Goal: Register for event/course

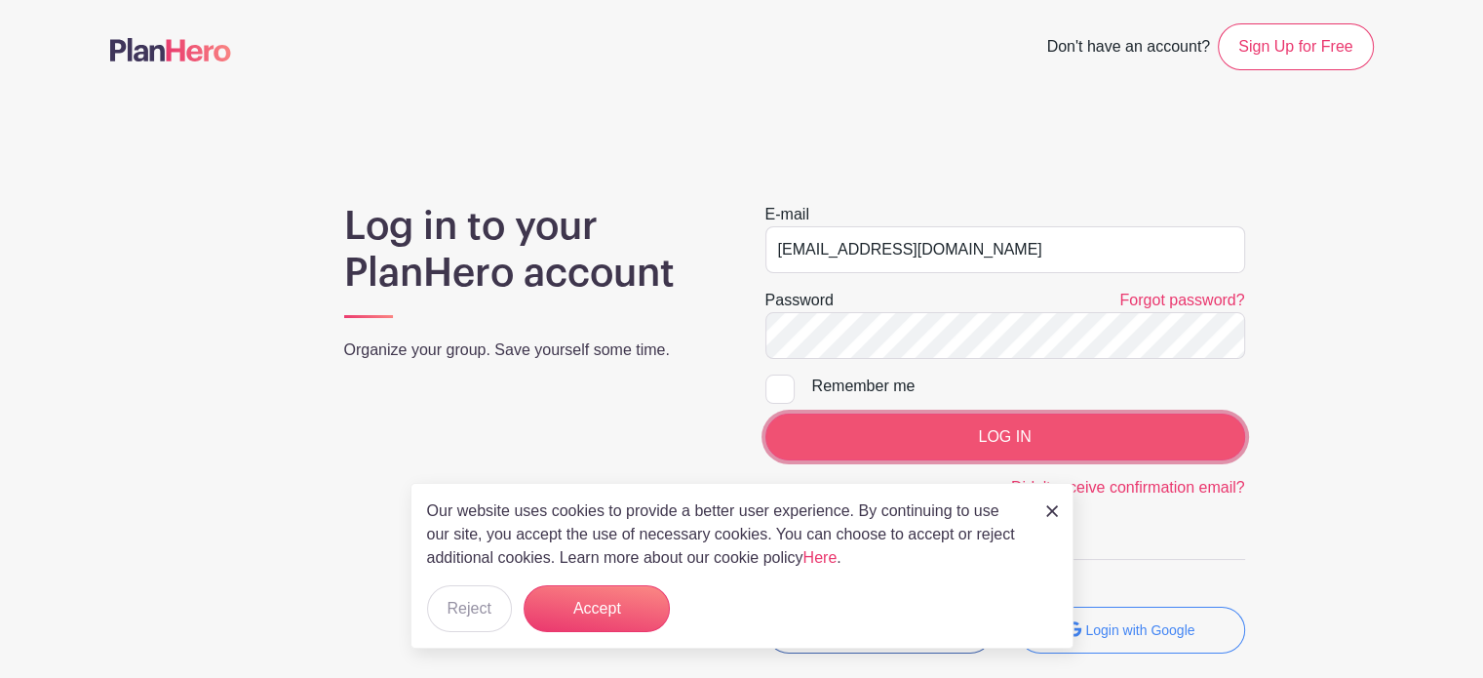
click at [977, 427] on input "LOG IN" at bounding box center [1006, 437] width 480 height 47
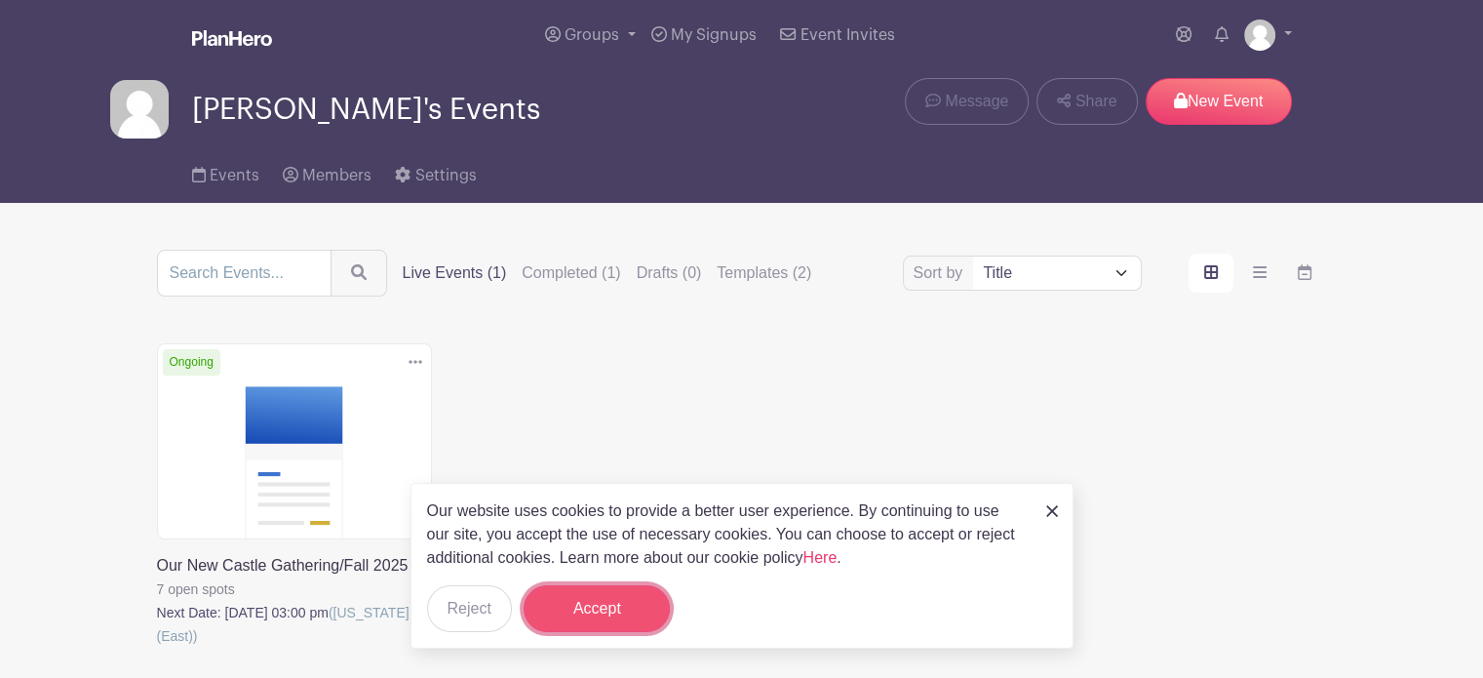
click at [593, 608] on button "Accept" at bounding box center [597, 608] width 146 height 47
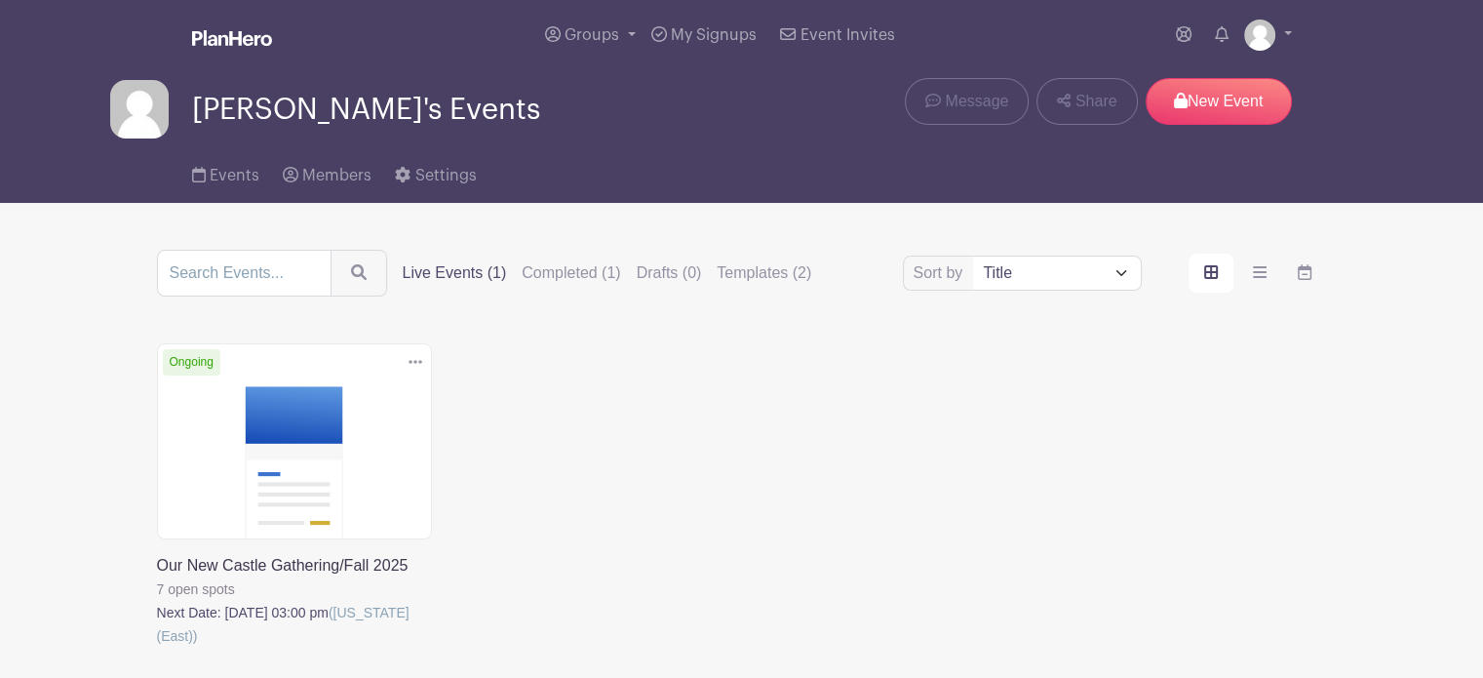
click at [157, 648] on link at bounding box center [157, 648] width 0 height 0
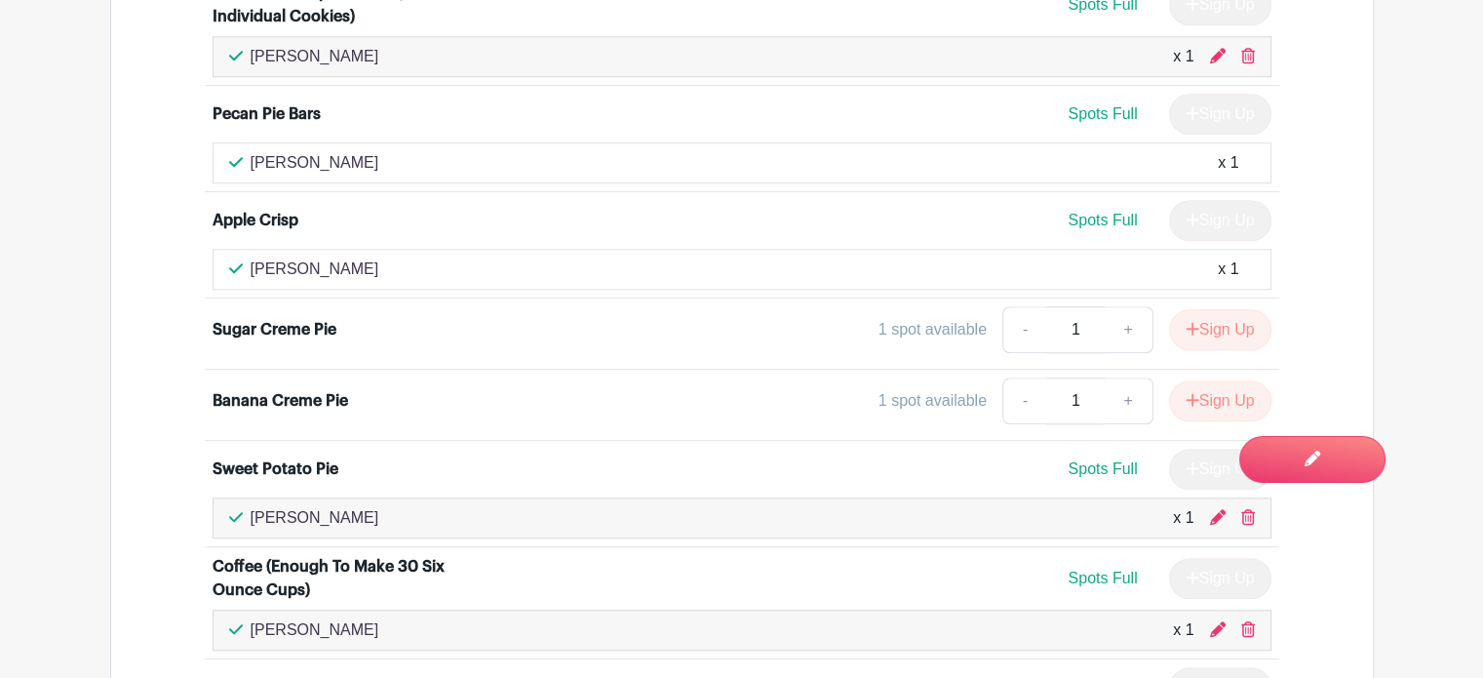
scroll to position [1729, 0]
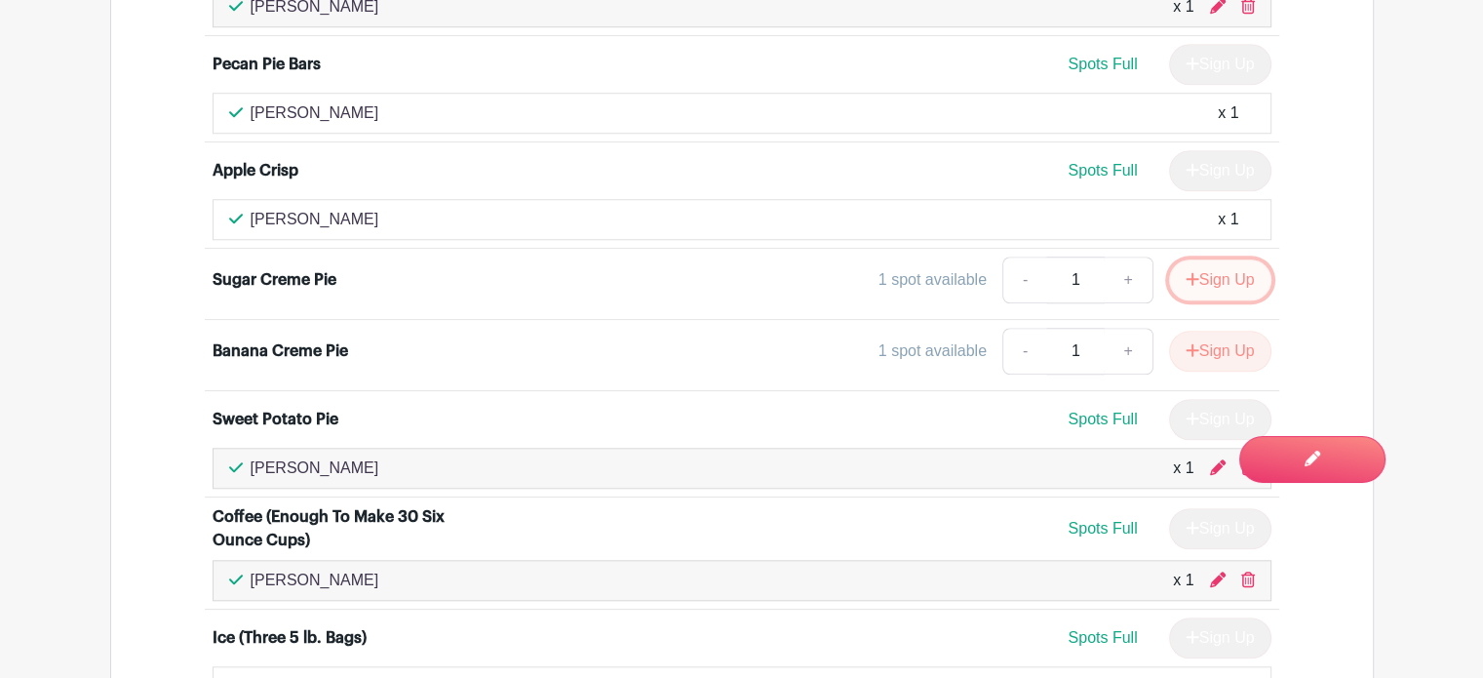
click at [1218, 268] on button "Sign Up" at bounding box center [1220, 279] width 102 height 41
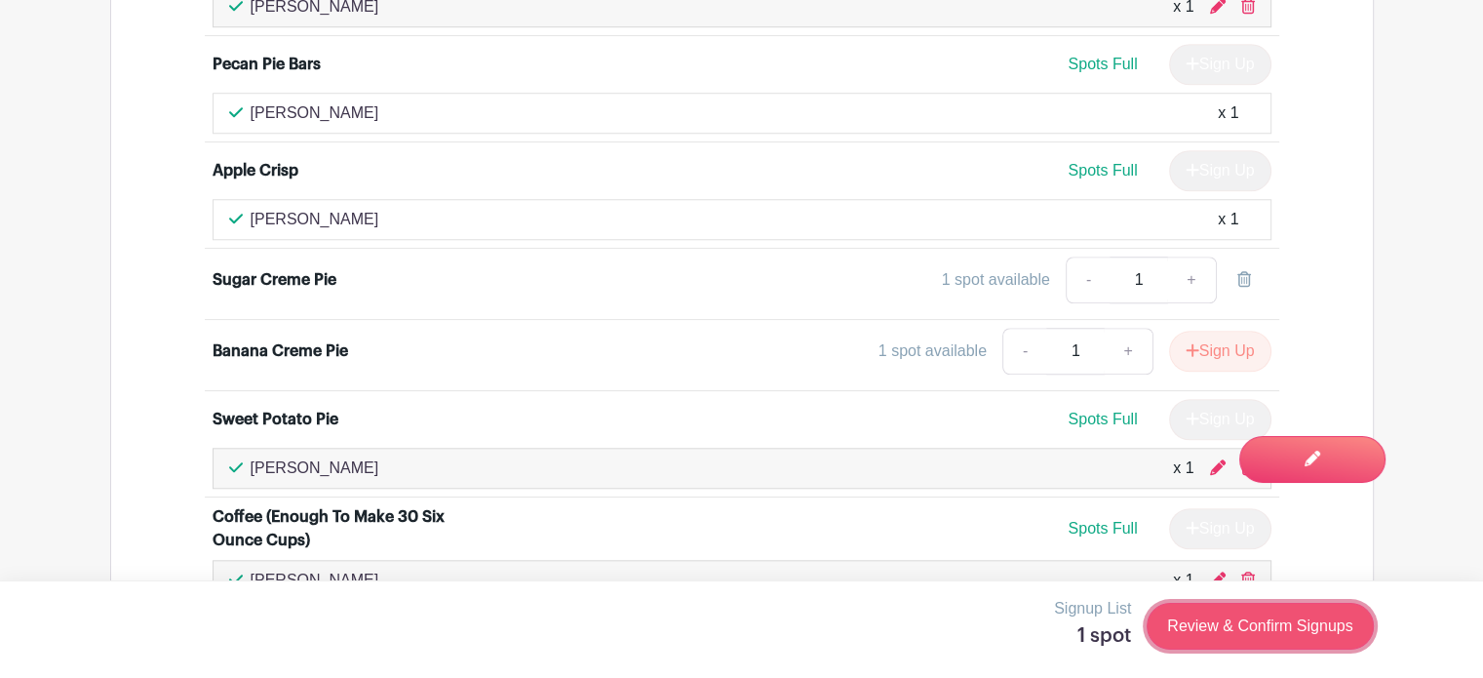
click at [1237, 620] on link "Review & Confirm Signups" at bounding box center [1260, 626] width 226 height 47
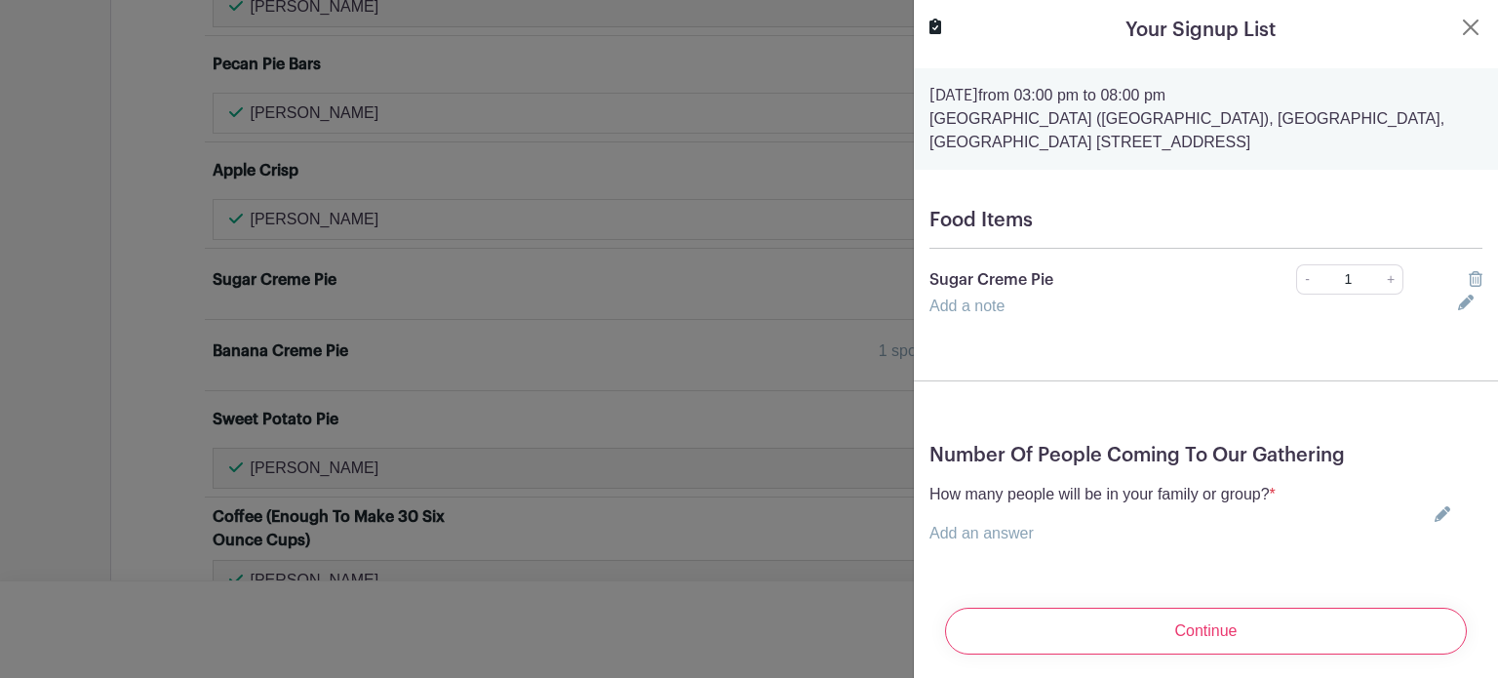
click at [1435, 515] on icon at bounding box center [1443, 514] width 16 height 16
click at [1215, 549] on input "text" at bounding box center [1102, 545] width 346 height 47
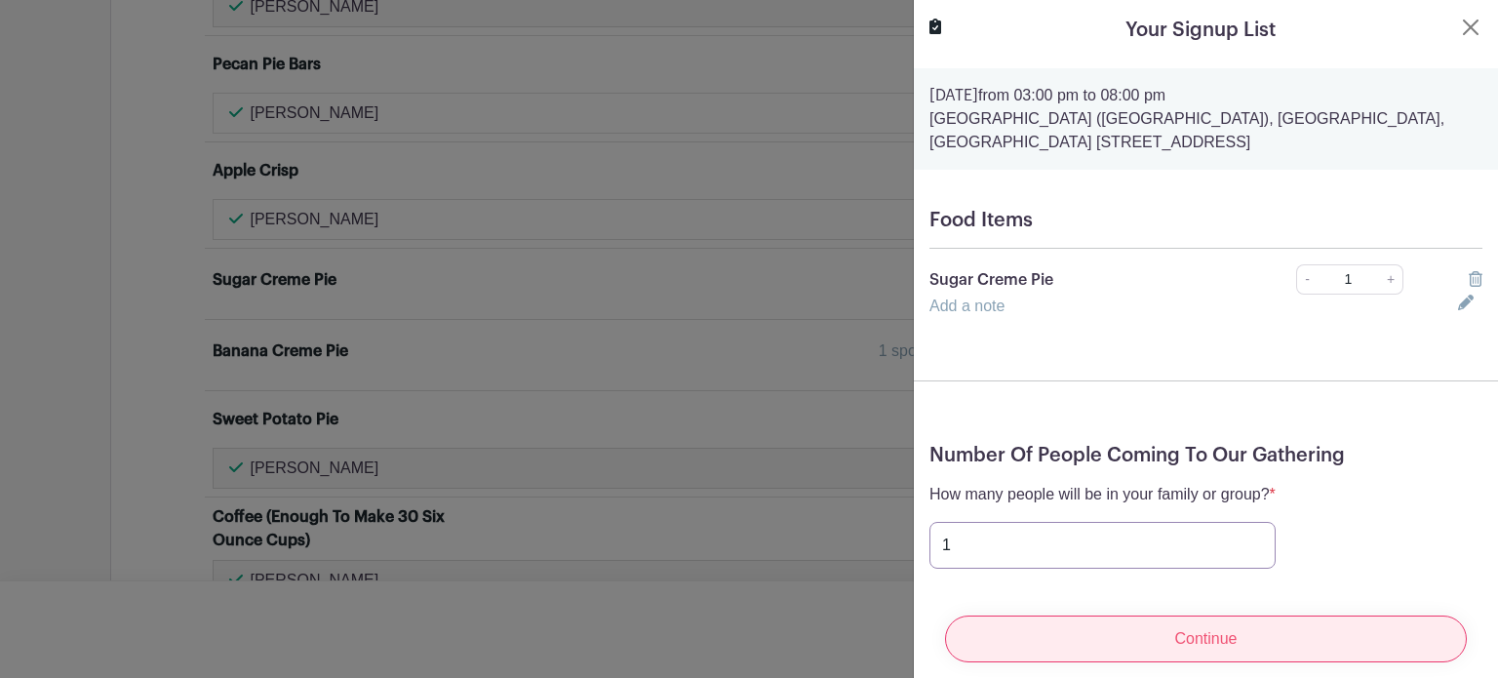
type input "1"
click at [1189, 623] on input "Continue" at bounding box center [1206, 638] width 522 height 47
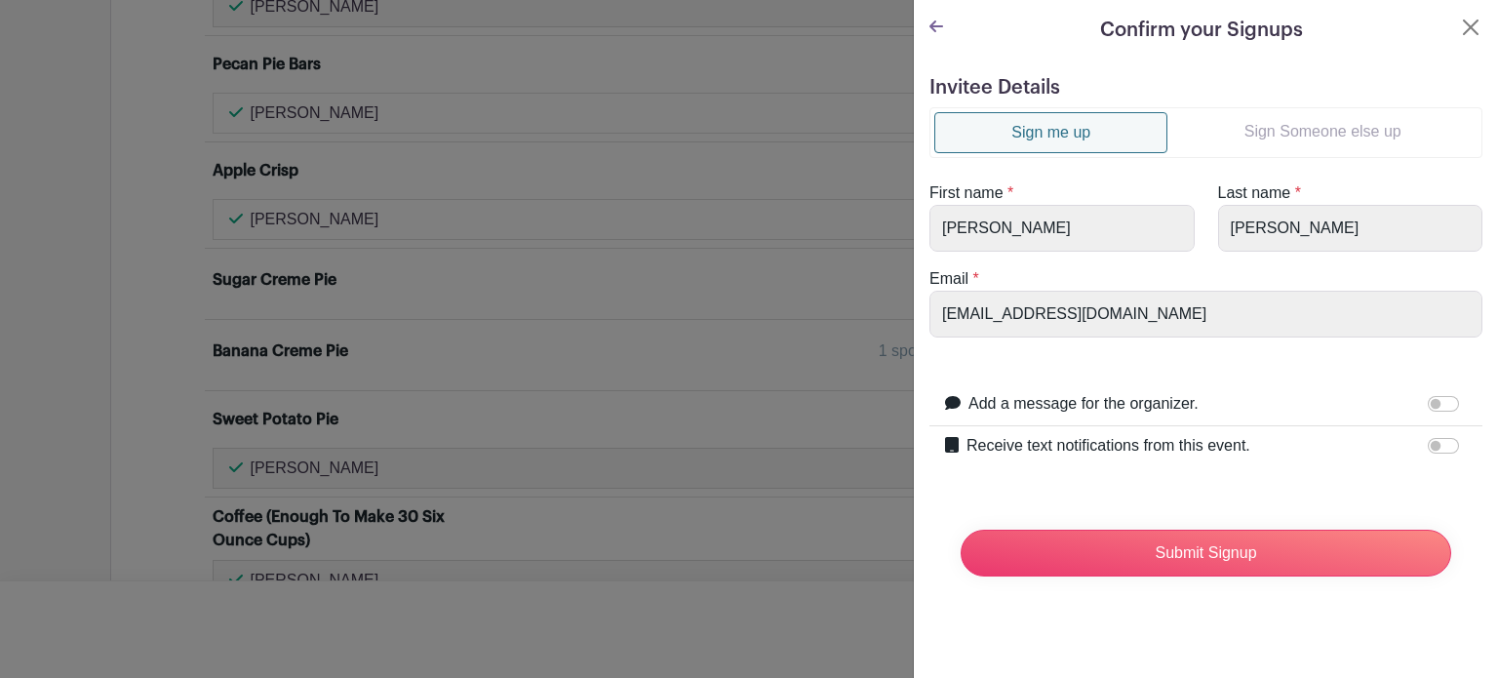
click at [1274, 132] on link "Sign Someone else up" at bounding box center [1322, 131] width 310 height 39
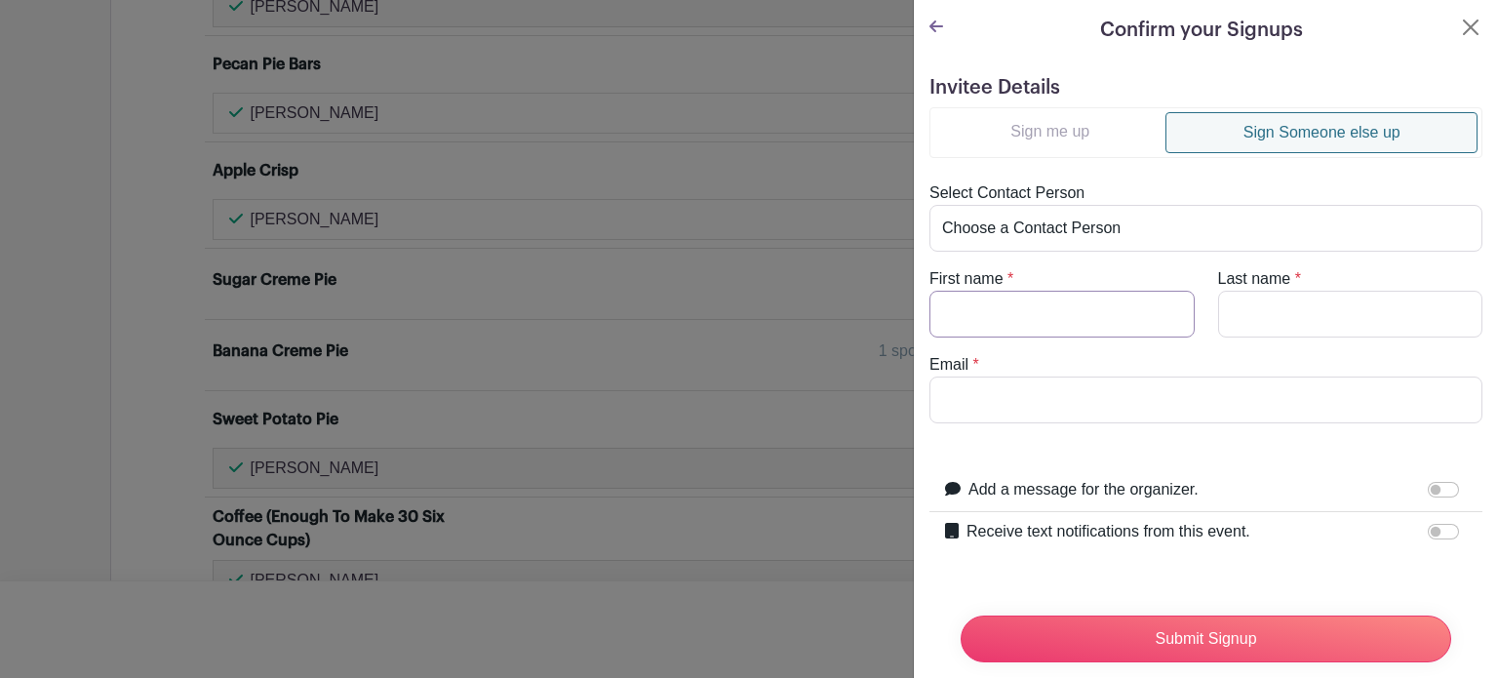
click at [1048, 313] on input "First name" at bounding box center [1061, 314] width 265 height 47
type input "Bunny"
type input "[PERSON_NAME]"
click at [1019, 397] on input "Email" at bounding box center [1205, 399] width 553 height 47
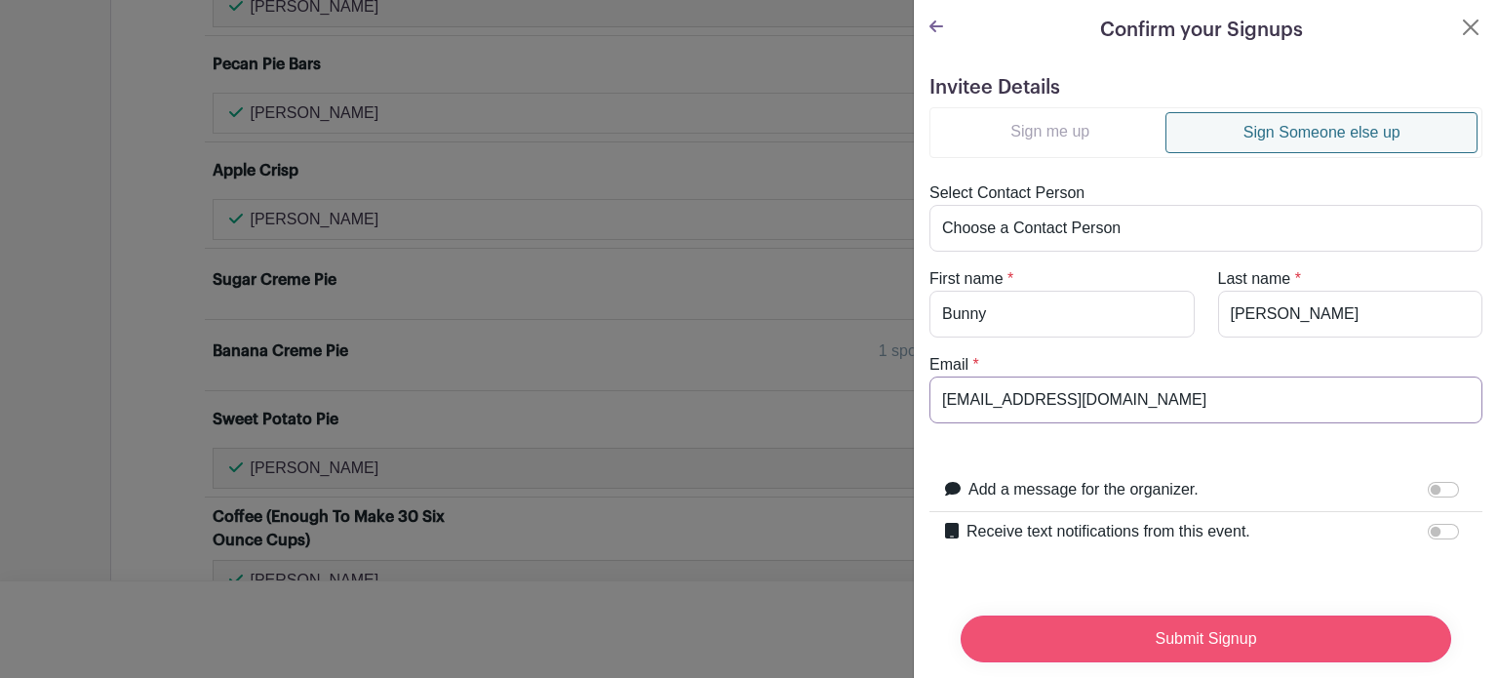
type input "[EMAIL_ADDRESS][DOMAIN_NAME]"
click at [1116, 622] on input "Submit Signup" at bounding box center [1206, 638] width 491 height 47
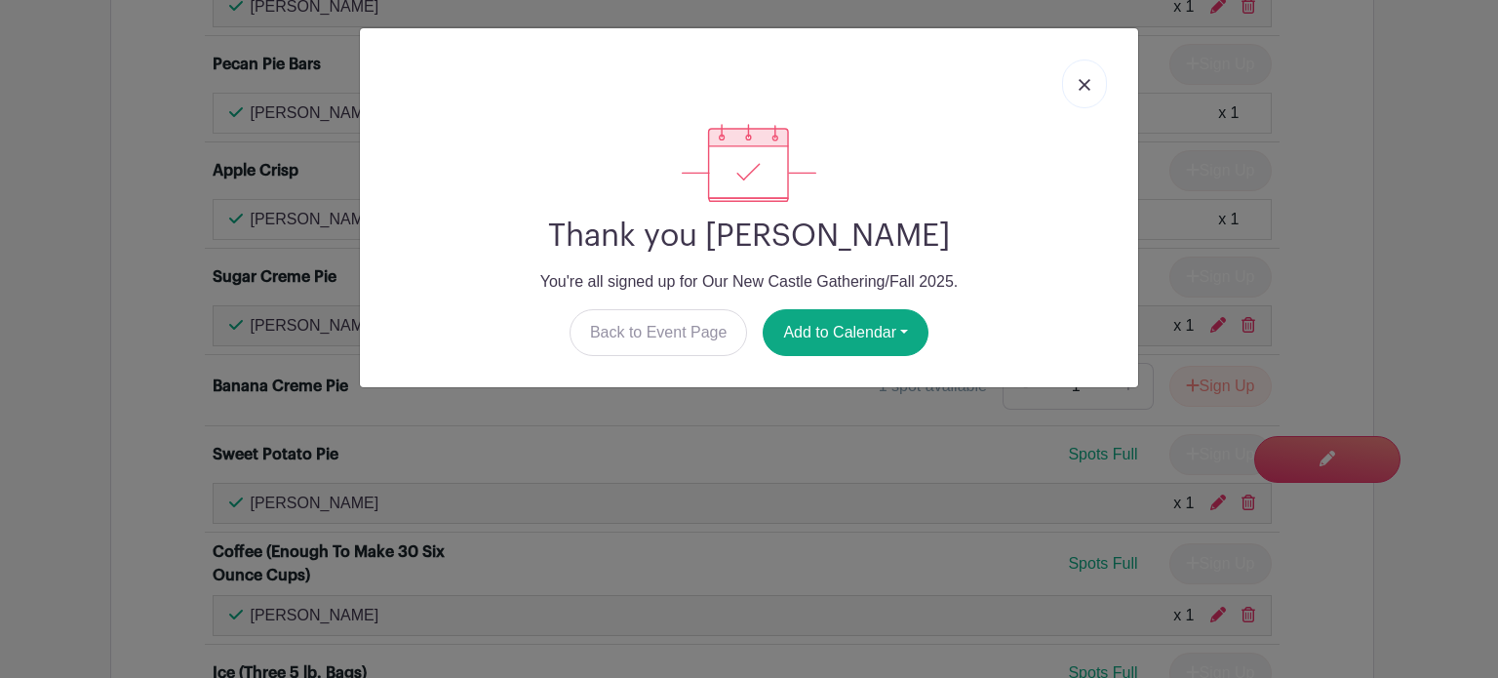
click at [1085, 81] on img at bounding box center [1085, 85] width 12 height 12
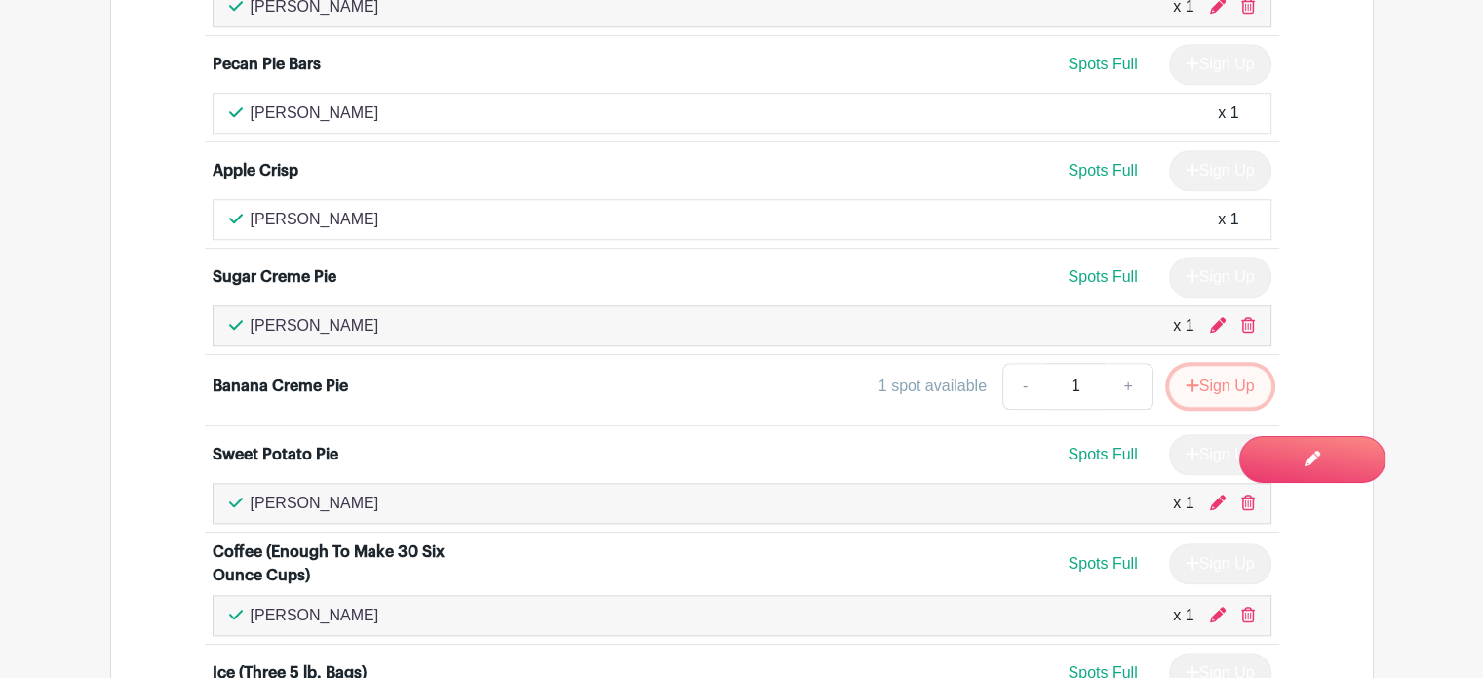
click at [1212, 381] on button "Sign Up" at bounding box center [1220, 386] width 102 height 41
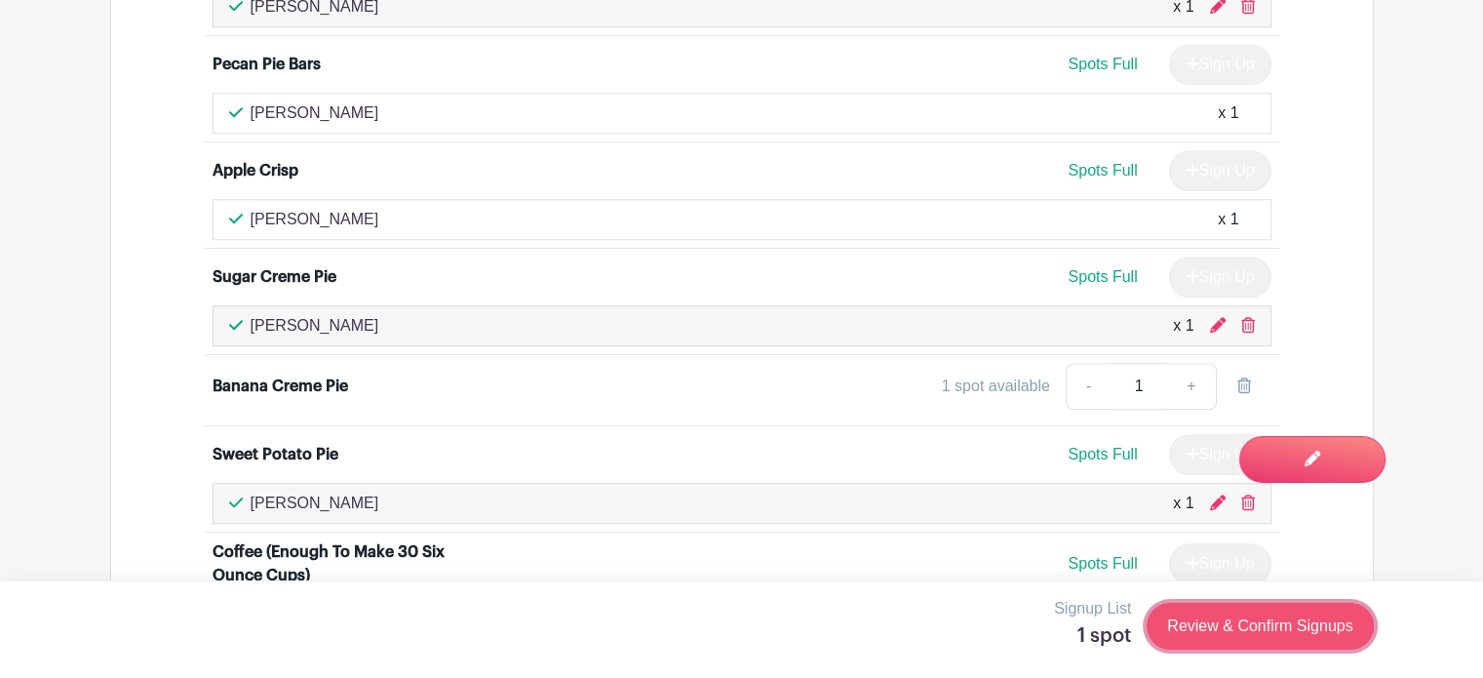
click at [1236, 622] on link "Review & Confirm Signups" at bounding box center [1260, 626] width 226 height 47
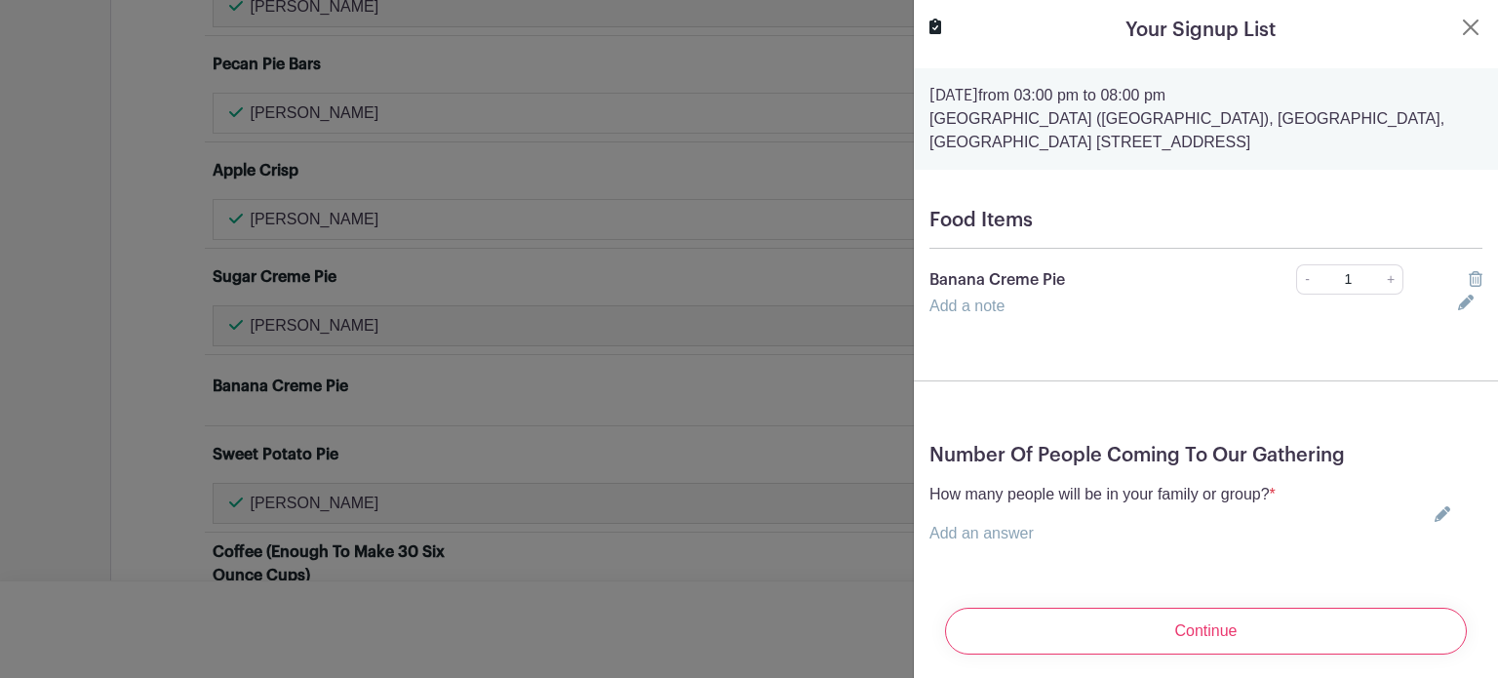
click at [1436, 518] on div "How many people will be in your family or group? * Add an answer" at bounding box center [1205, 514] width 553 height 62
click at [1435, 513] on icon at bounding box center [1443, 514] width 16 height 16
click at [1204, 546] on input "text" at bounding box center [1102, 545] width 346 height 47
type input "1"
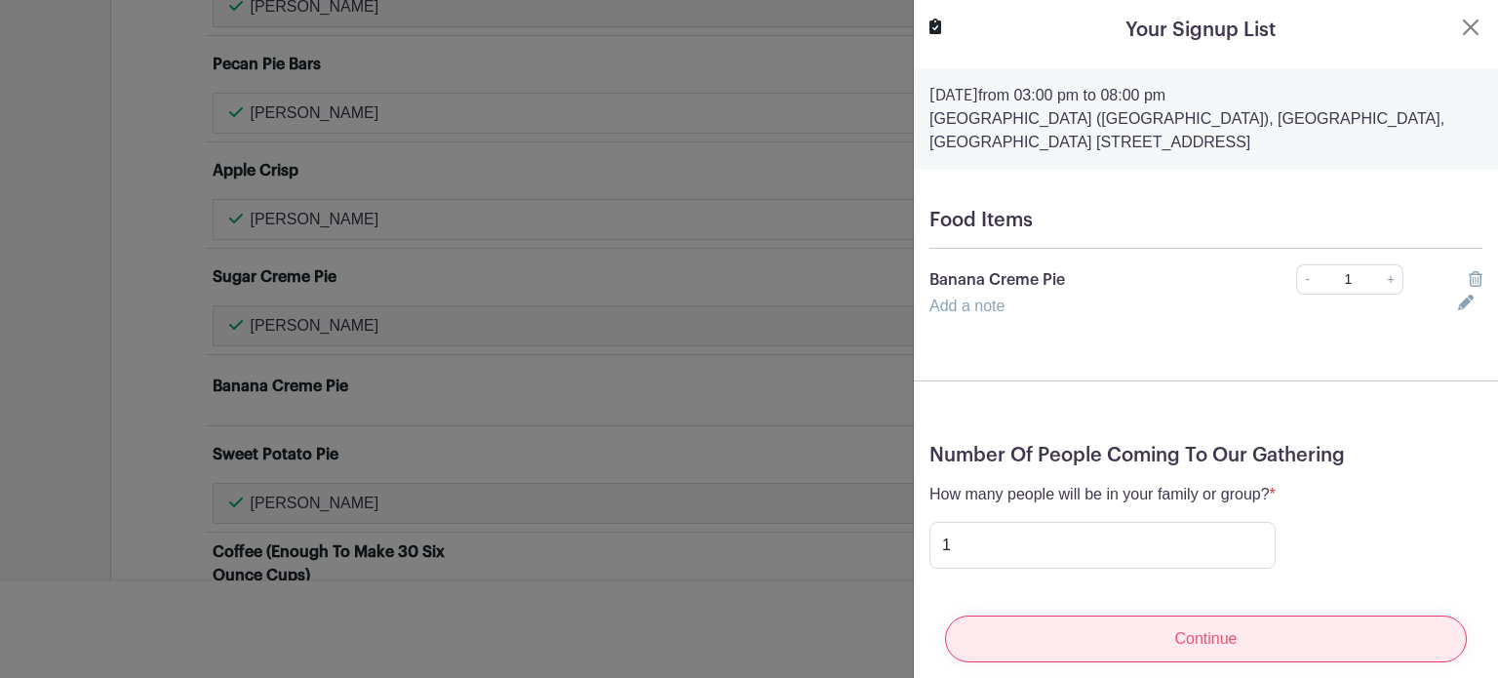
click at [1075, 637] on input "Continue" at bounding box center [1206, 638] width 522 height 47
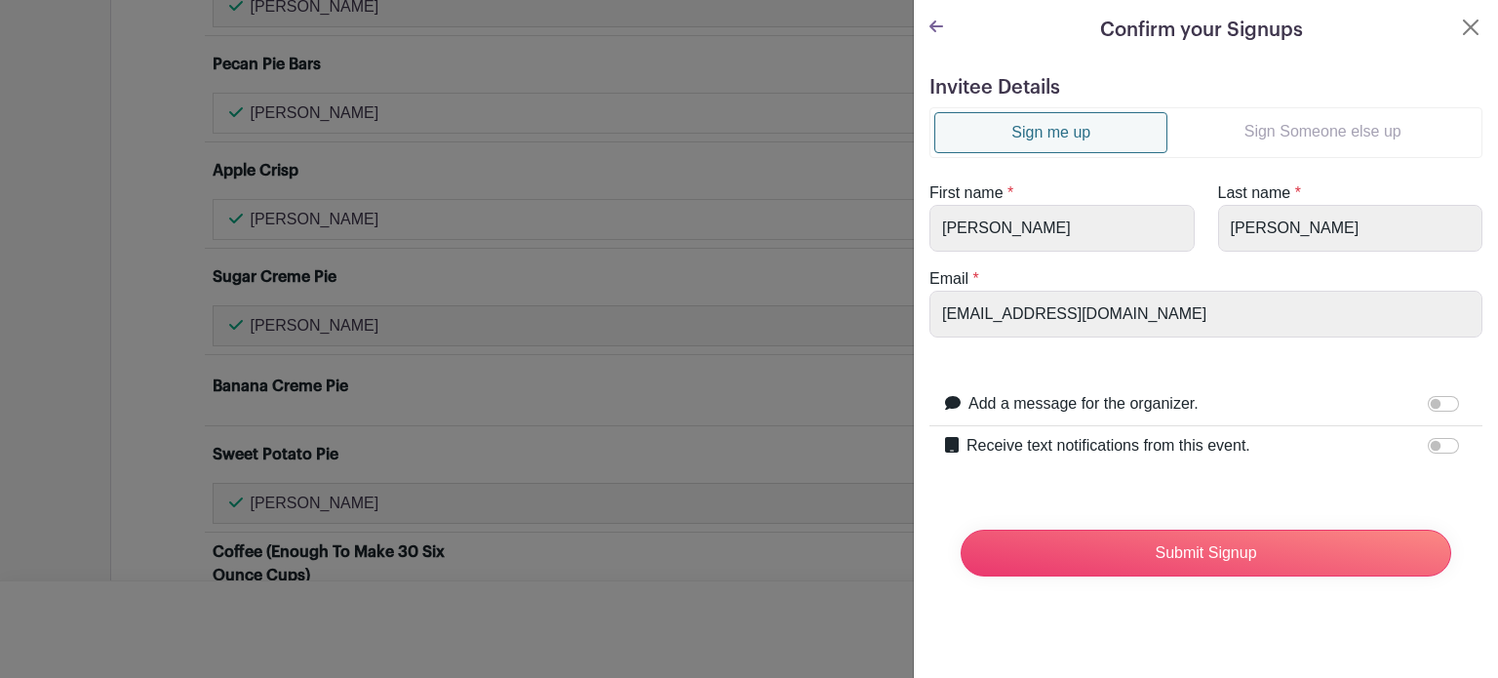
click at [1246, 136] on link "Sign Someone else up" at bounding box center [1322, 131] width 310 height 39
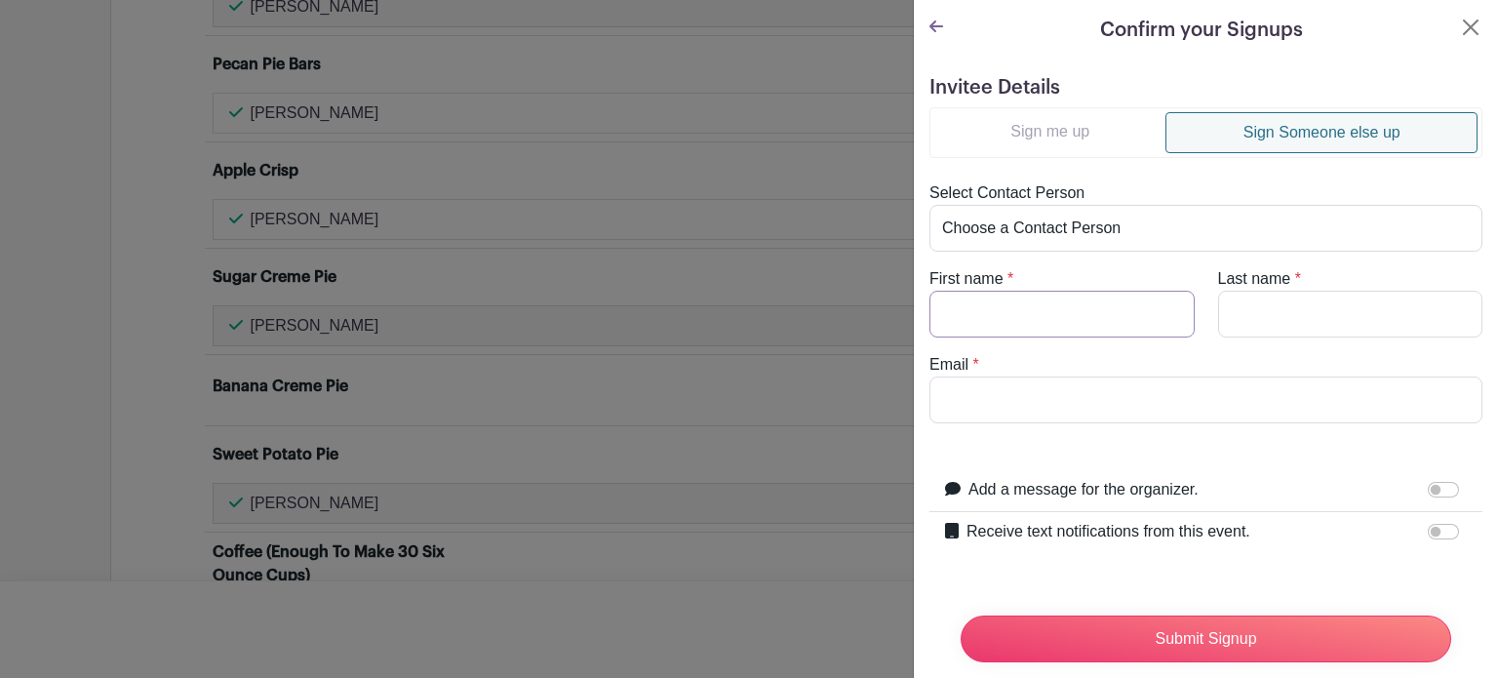
click at [1002, 319] on input "First name" at bounding box center [1061, 314] width 265 height 47
type input "Bunny"
click at [1261, 311] on input "Last name" at bounding box center [1350, 314] width 265 height 47
type input "[PERSON_NAME]"
click at [1130, 399] on input "Email" at bounding box center [1205, 399] width 553 height 47
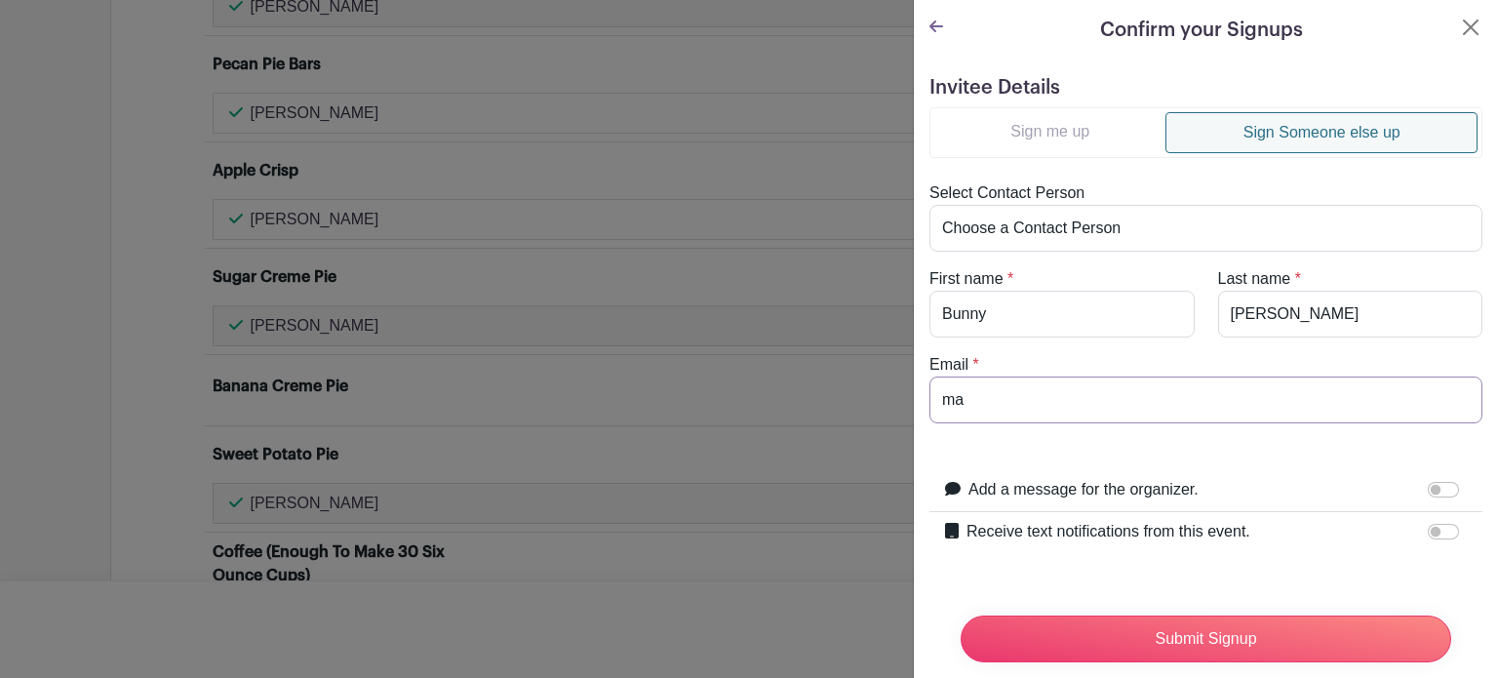
type input "[EMAIL_ADDRESS][DOMAIN_NAME]"
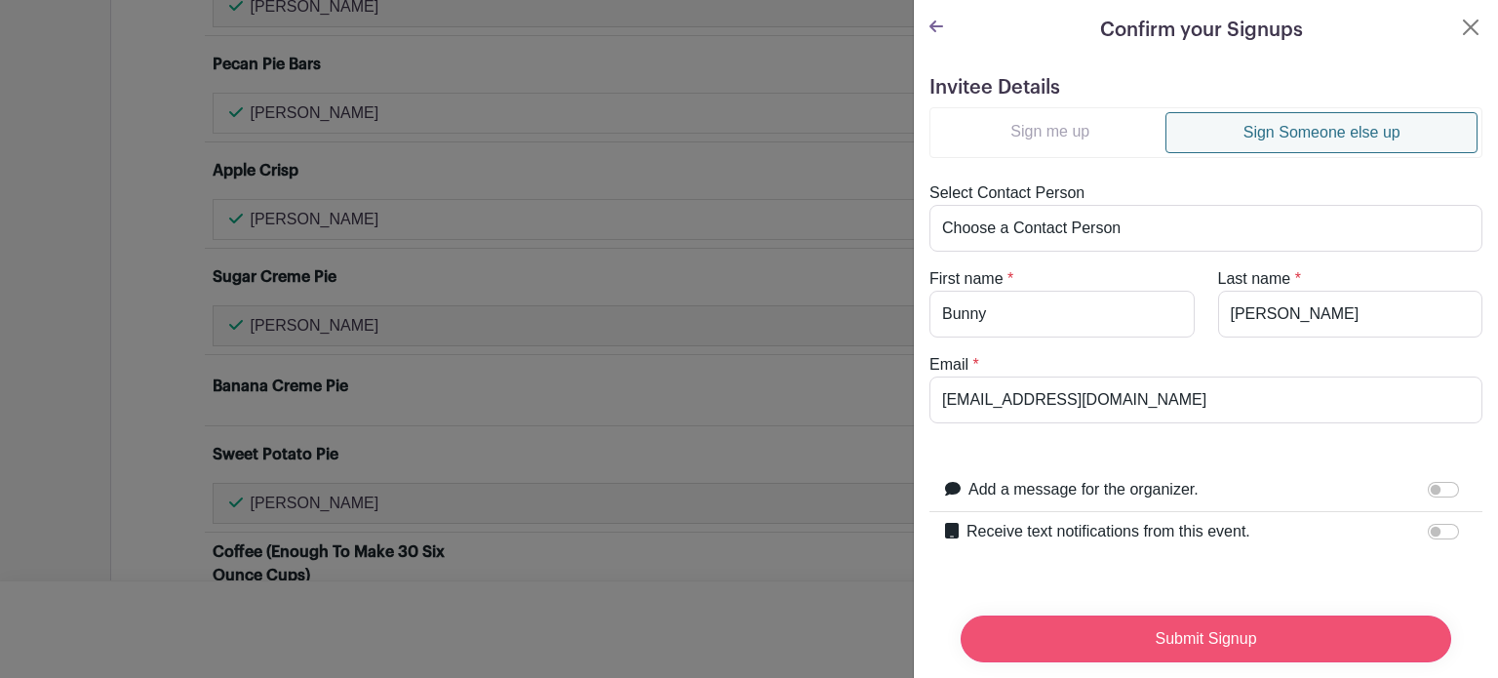
click at [1126, 615] on input "Submit Signup" at bounding box center [1206, 638] width 491 height 47
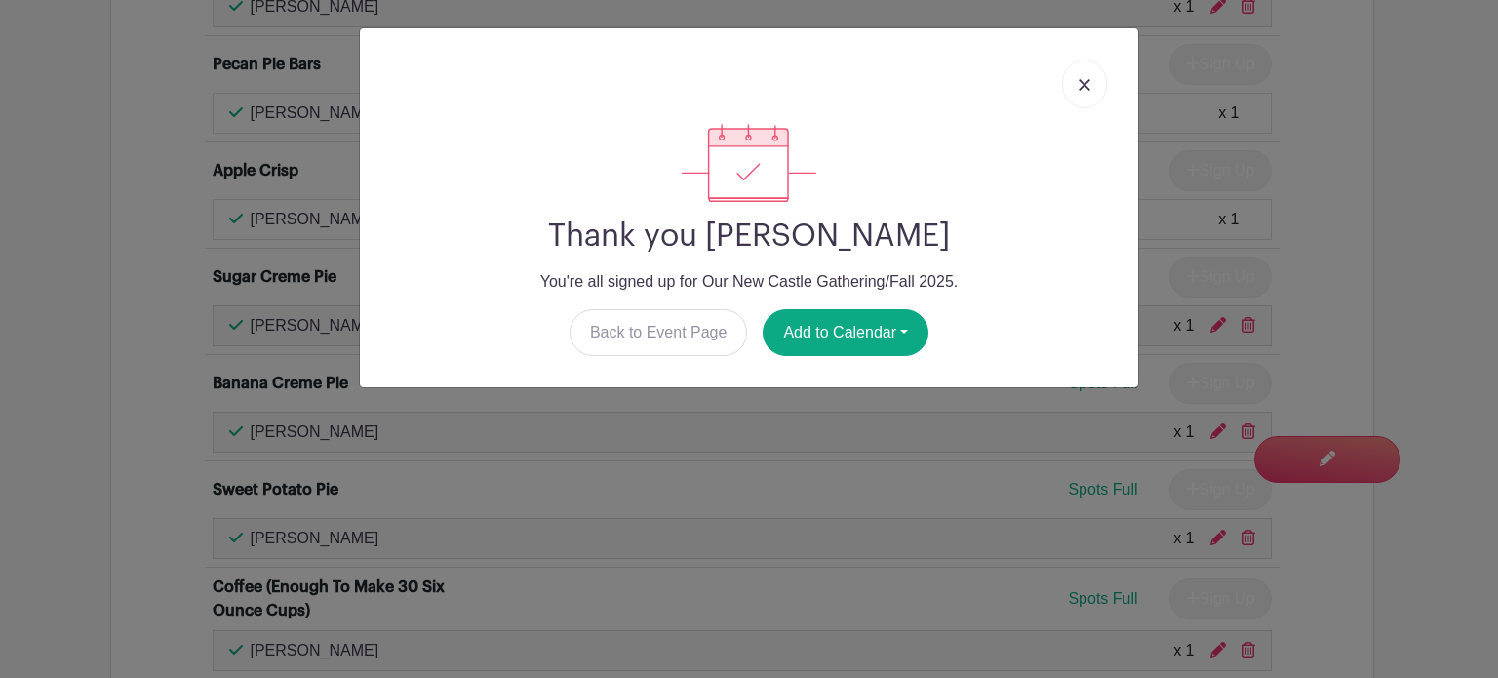
click at [1083, 82] on img at bounding box center [1085, 85] width 12 height 12
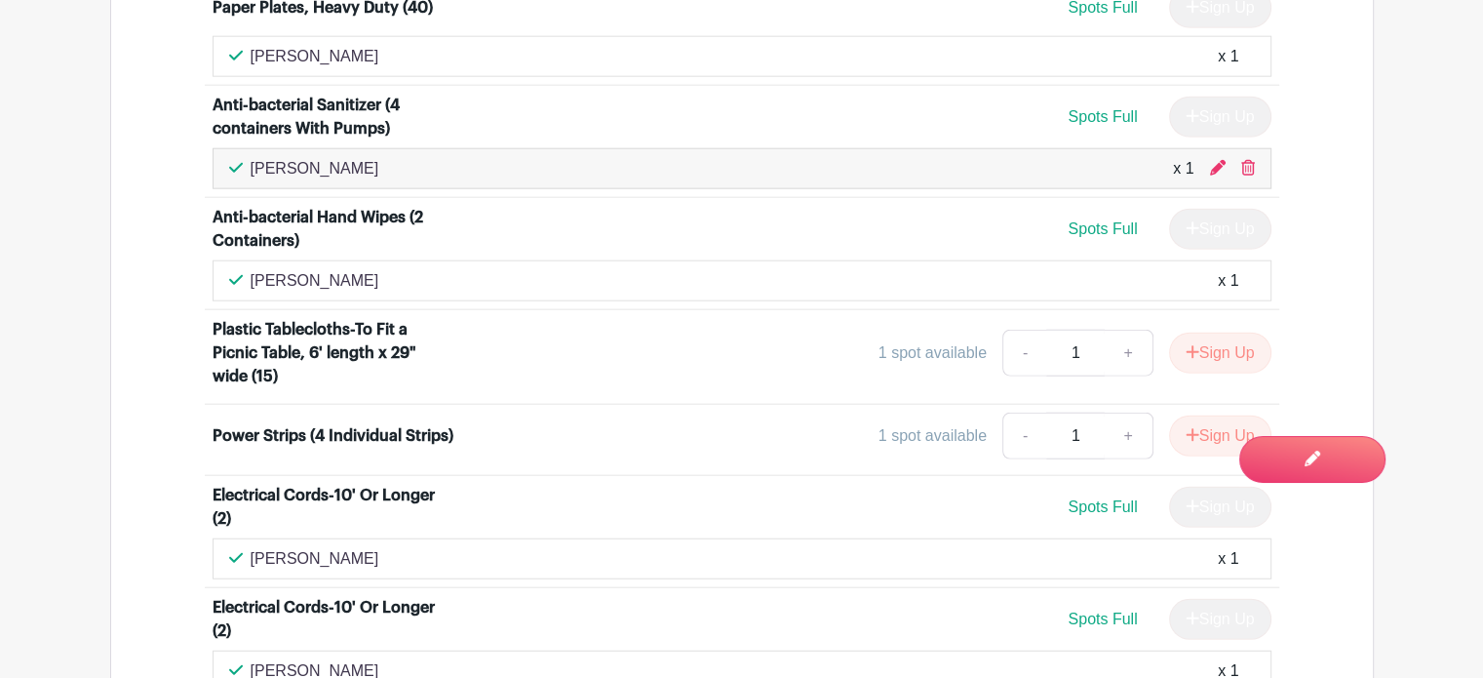
scroll to position [4950, 0]
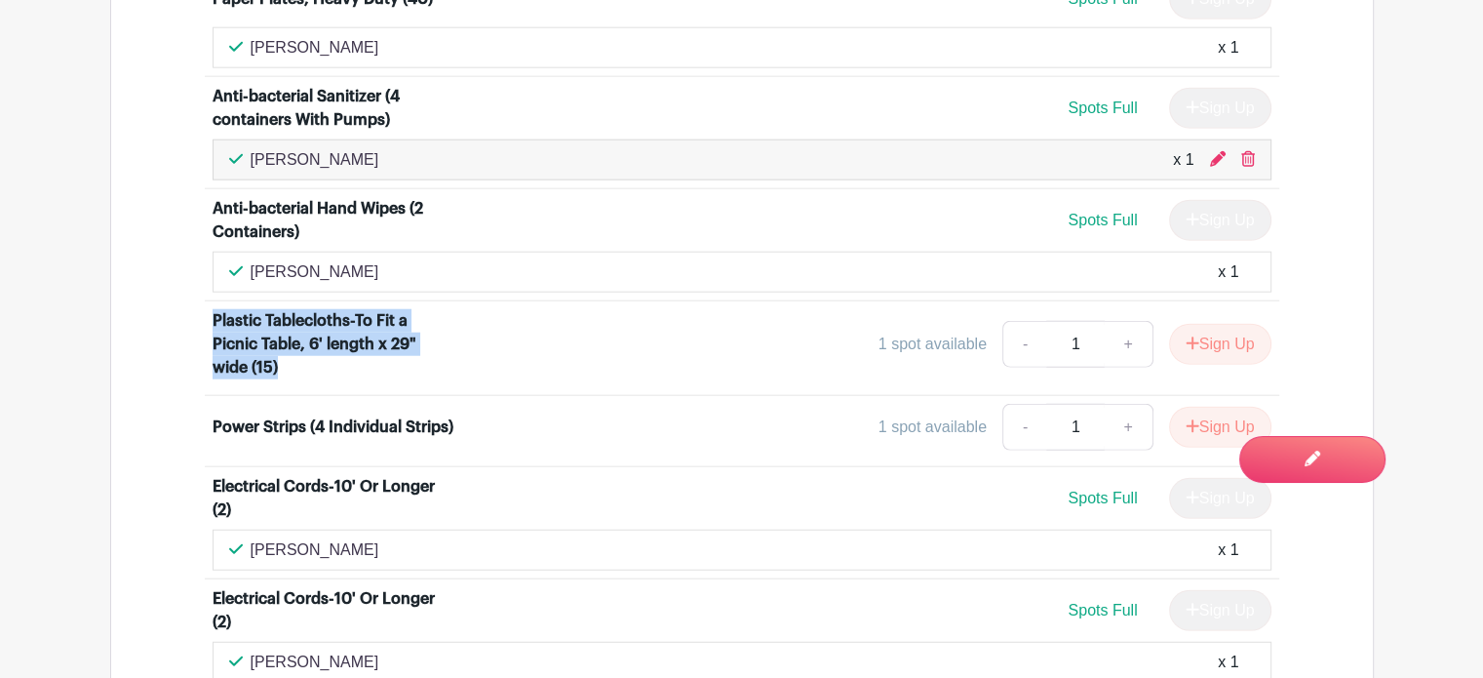
drag, startPoint x: 281, startPoint y: 336, endPoint x: 210, endPoint y: 292, distance: 84.2
click at [210, 301] on li "Plastic Tablecloths-To Fit a Picnic Table, 6' length x 29" wide (15) 1 spot ava…" at bounding box center [742, 348] width 1075 height 95
copy div "Plastic Tablecloths-To Fit a Picnic Table, 6' length x 29" wide (15)"
click at [424, 415] on div "Power Strips (4 Individual Strips)" at bounding box center [333, 426] width 241 height 23
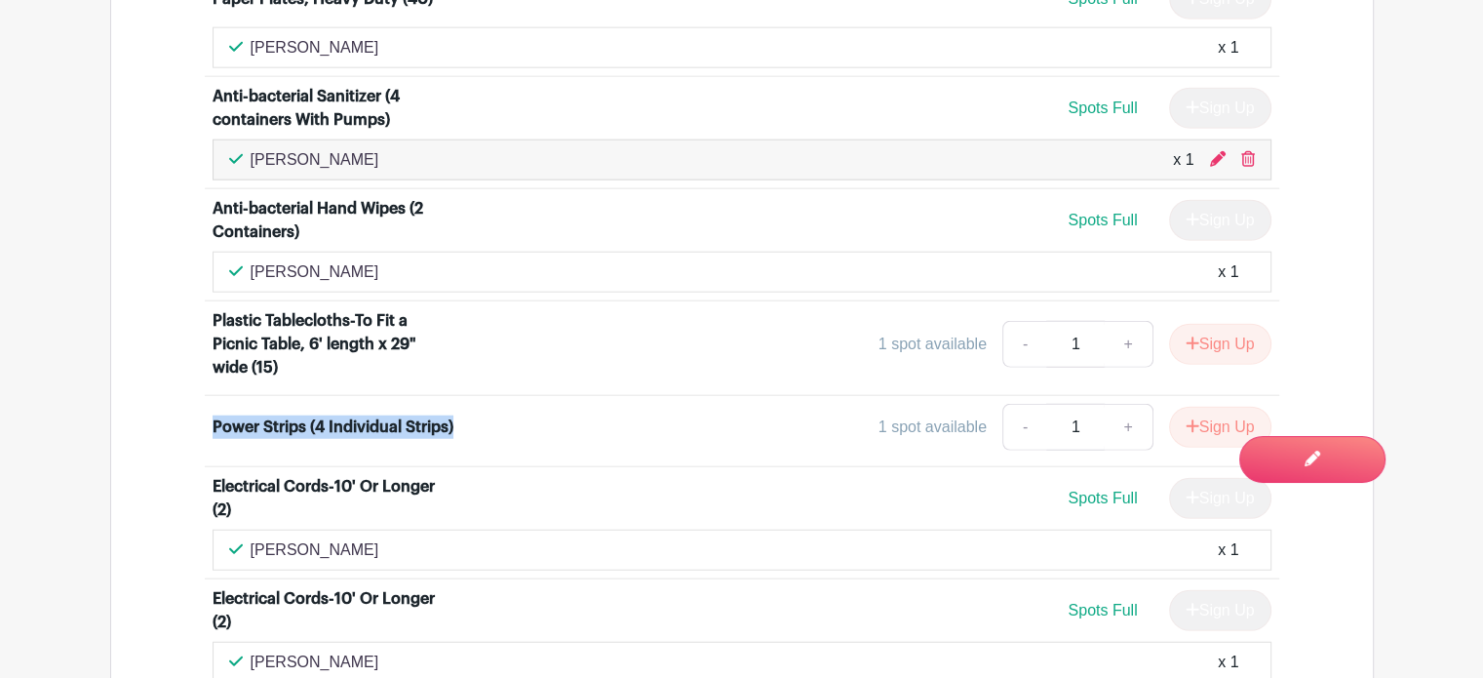
drag, startPoint x: 268, startPoint y: 405, endPoint x: 212, endPoint y: 386, distance: 59.5
click at [213, 415] on div "Power Strips (4 Individual Strips)" at bounding box center [333, 426] width 241 height 23
copy div "Power Strips (4 Individual Strips)"
click at [715, 410] on div "1 spot available - 1 + Sign Up" at bounding box center [874, 427] width 795 height 47
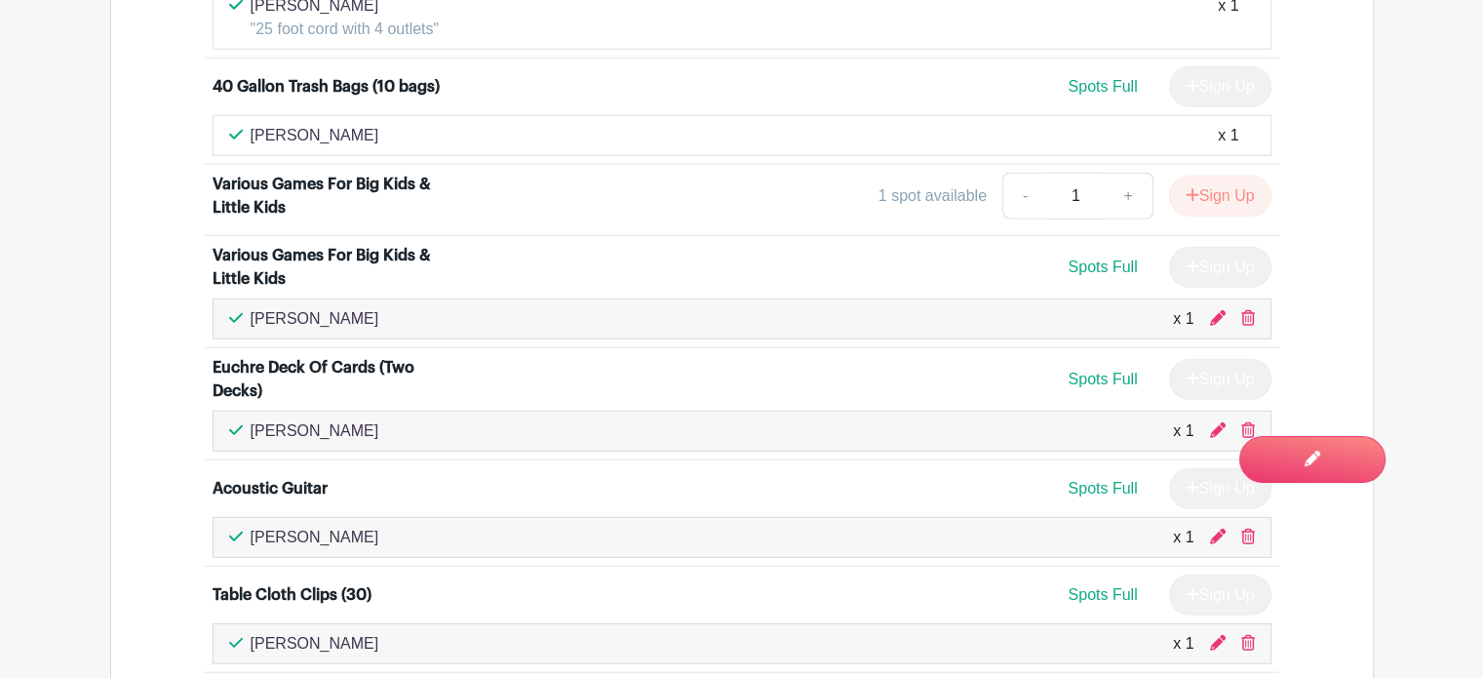
scroll to position [5614, 0]
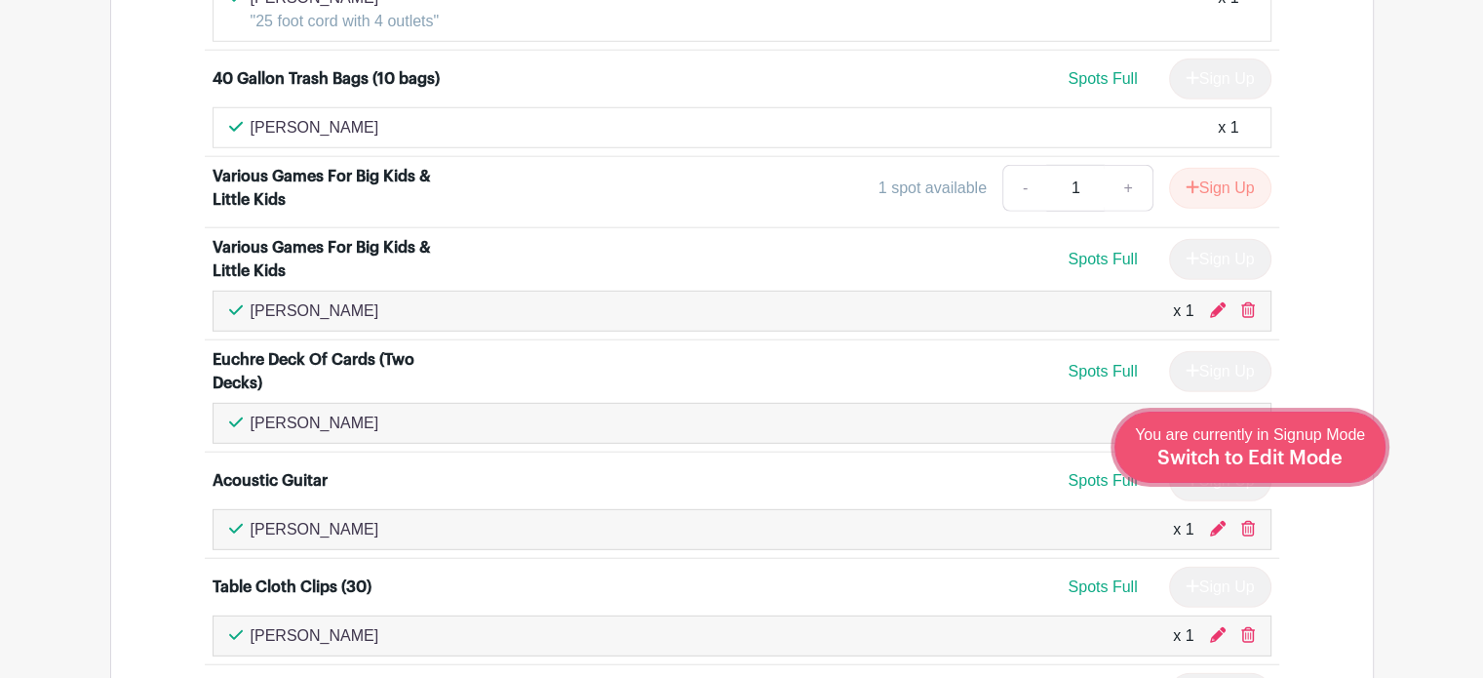
click at [1354, 460] on div "You are currently in Signup Mode Switch to Edit Mode" at bounding box center [1250, 447] width 230 height 48
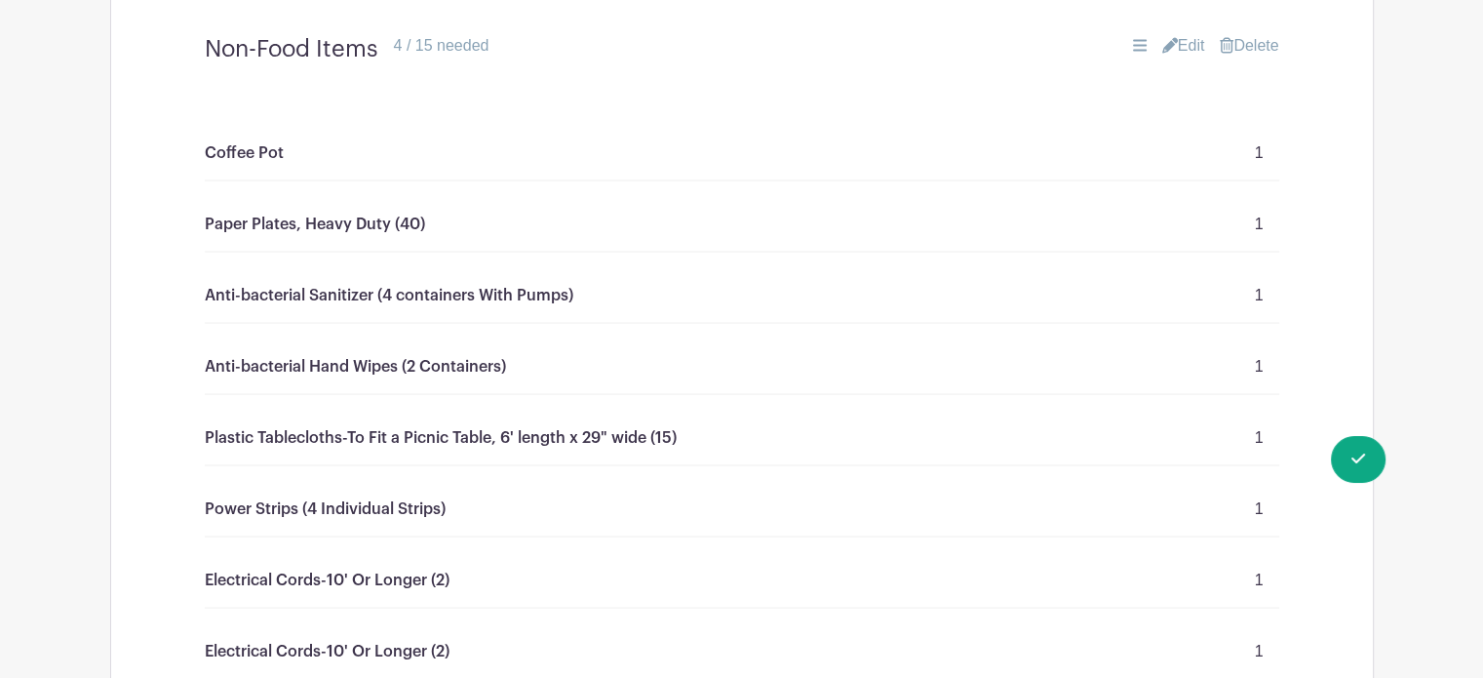
scroll to position [3663, 0]
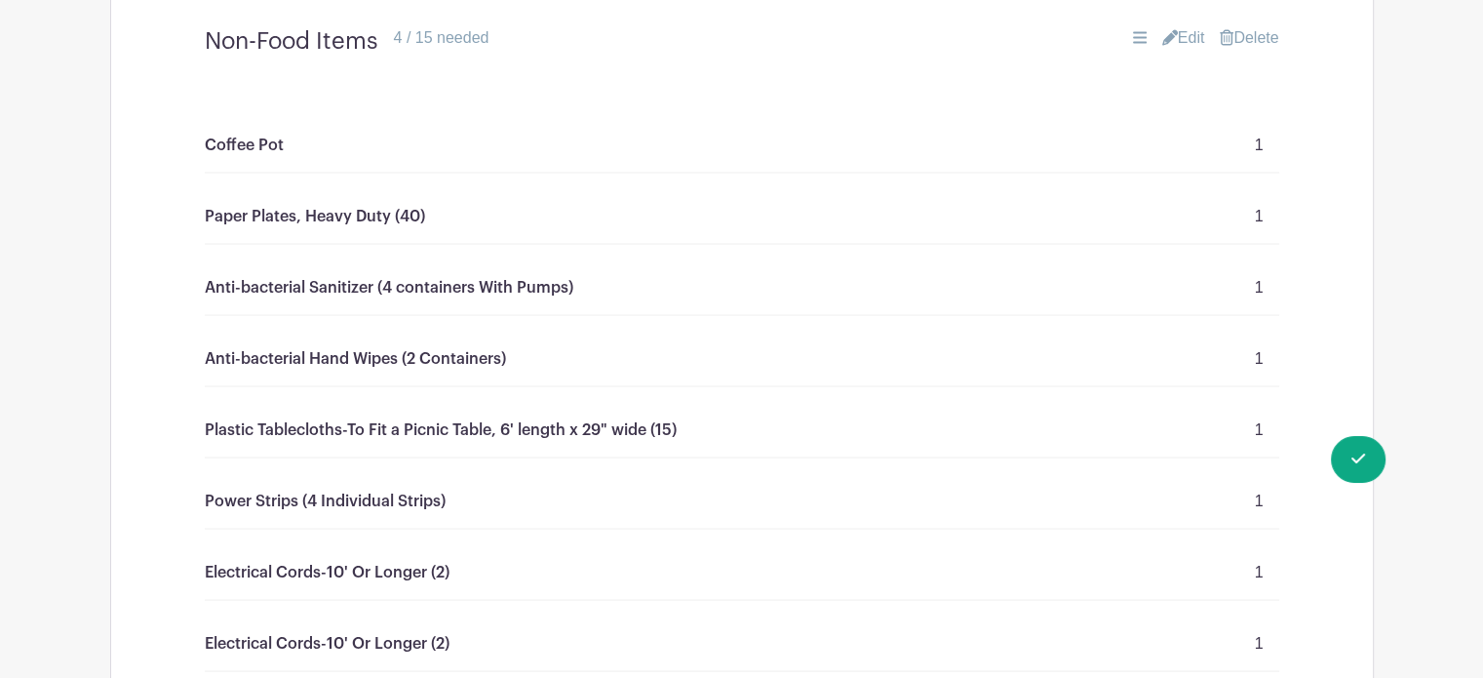
click at [1180, 32] on link "Edit" at bounding box center [1184, 37] width 43 height 23
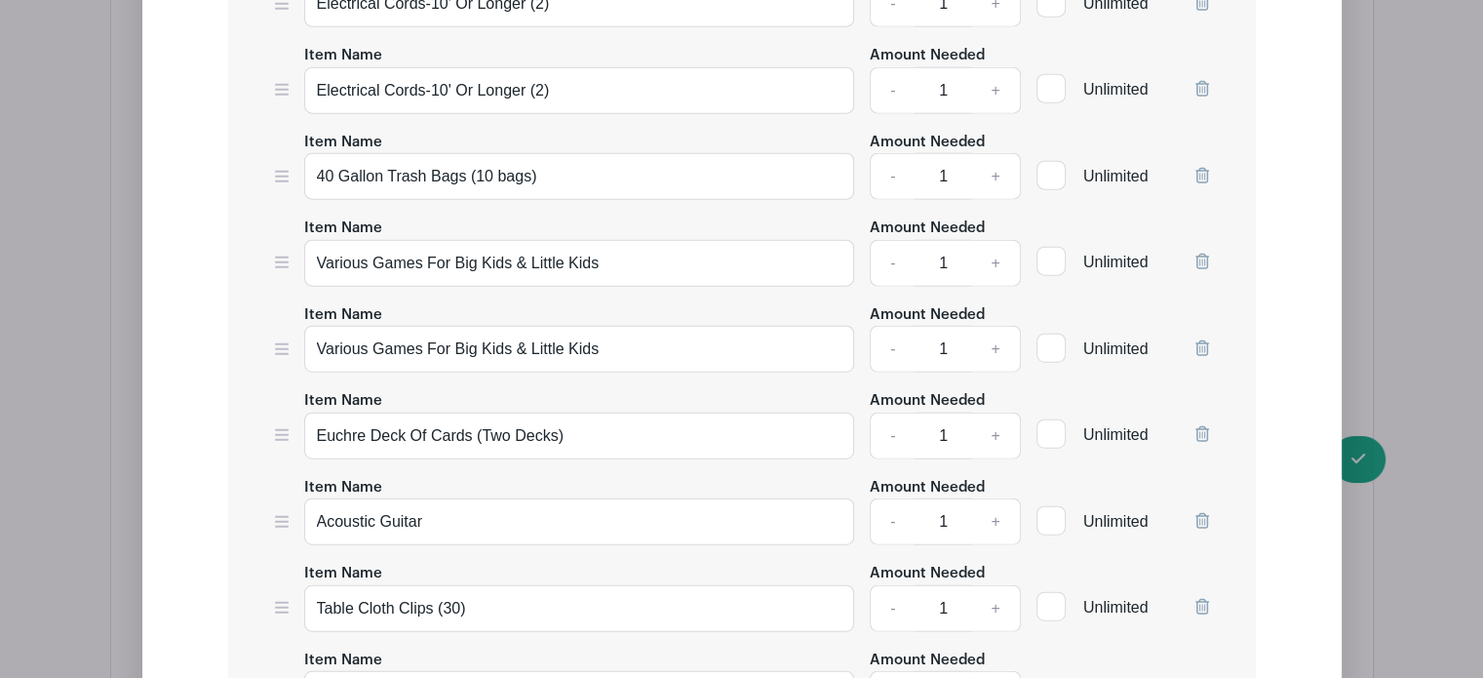
scroll to position [4679, 0]
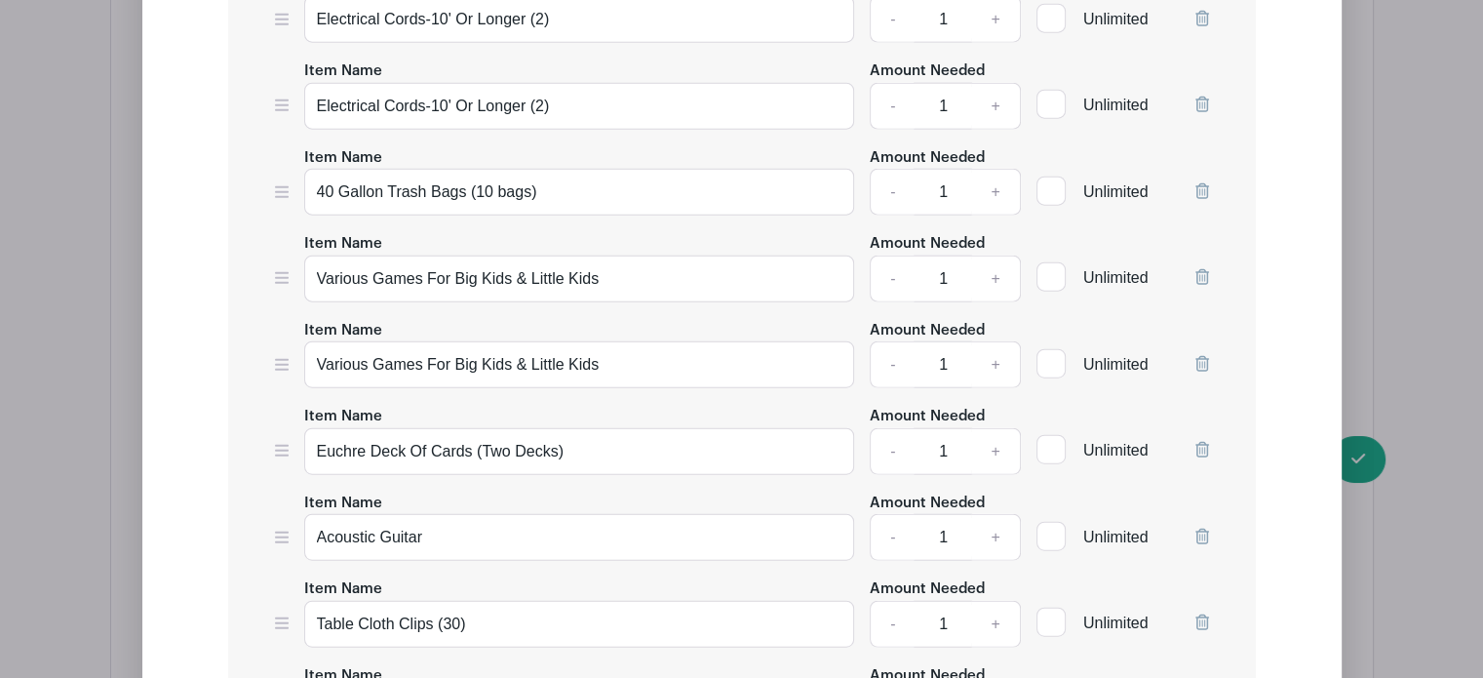
click at [1197, 269] on icon at bounding box center [1203, 277] width 14 height 16
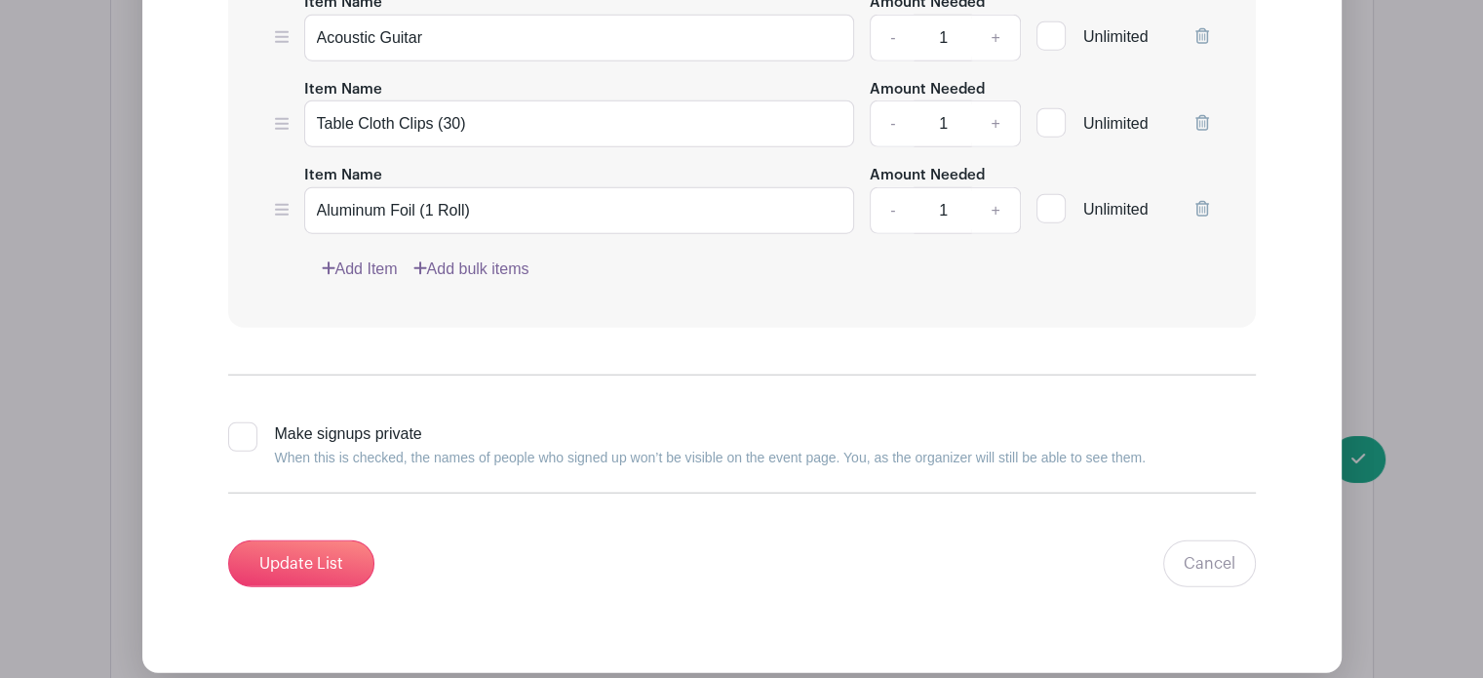
scroll to position [5108, 0]
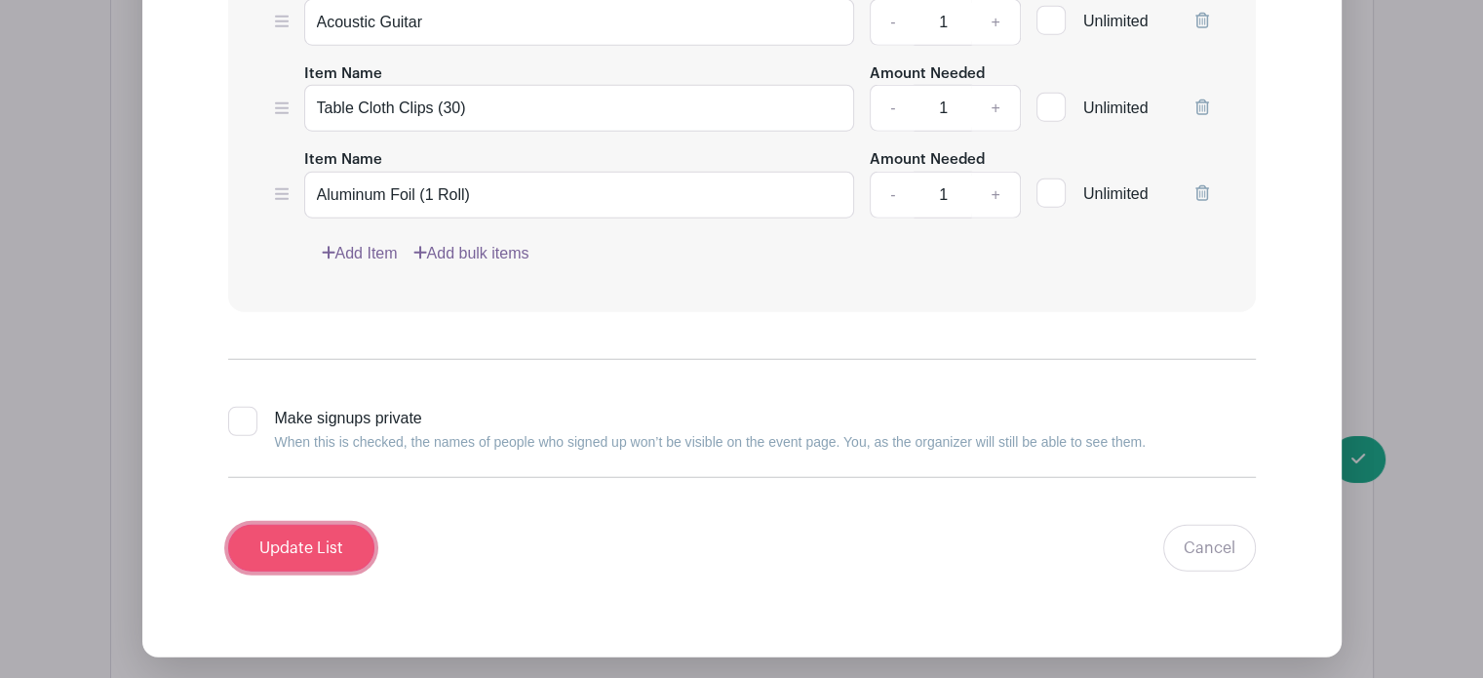
click at [287, 525] on input "Update List" at bounding box center [301, 548] width 146 height 47
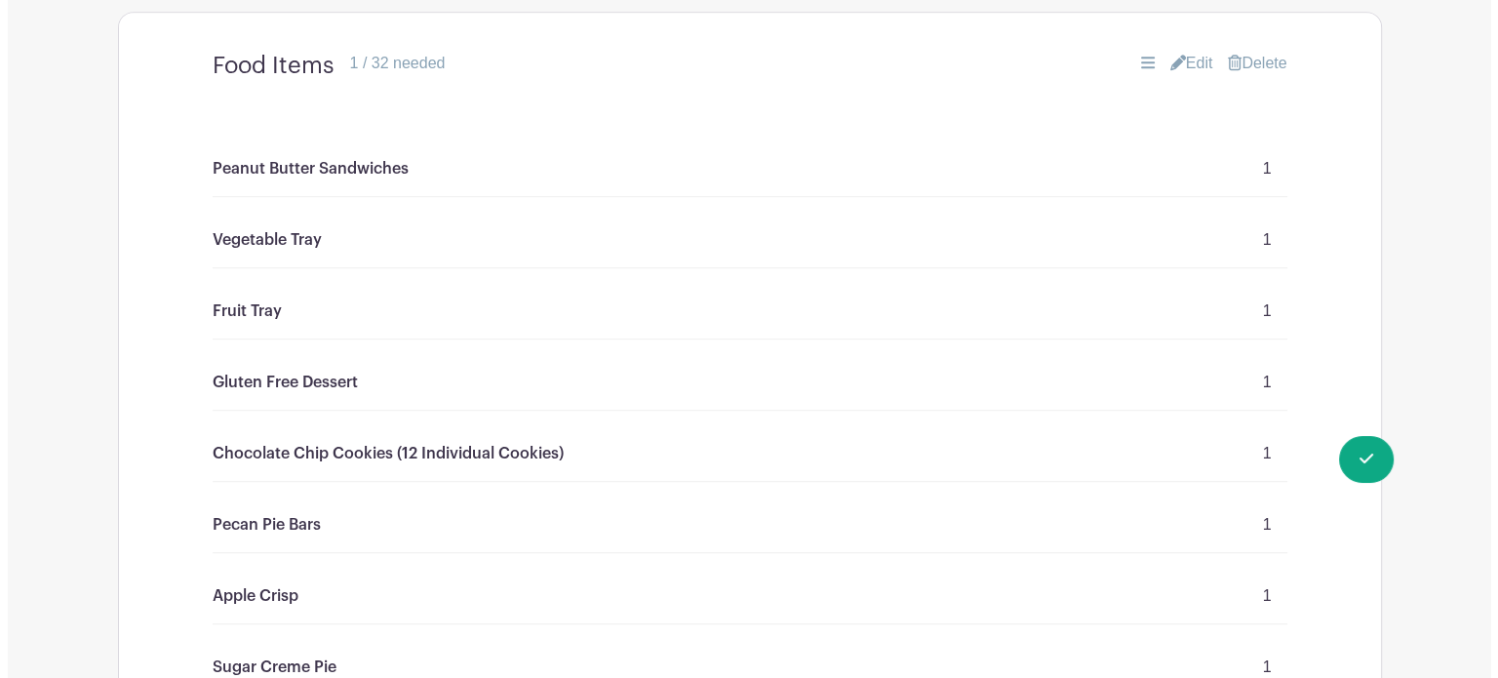
scroll to position [1194, 0]
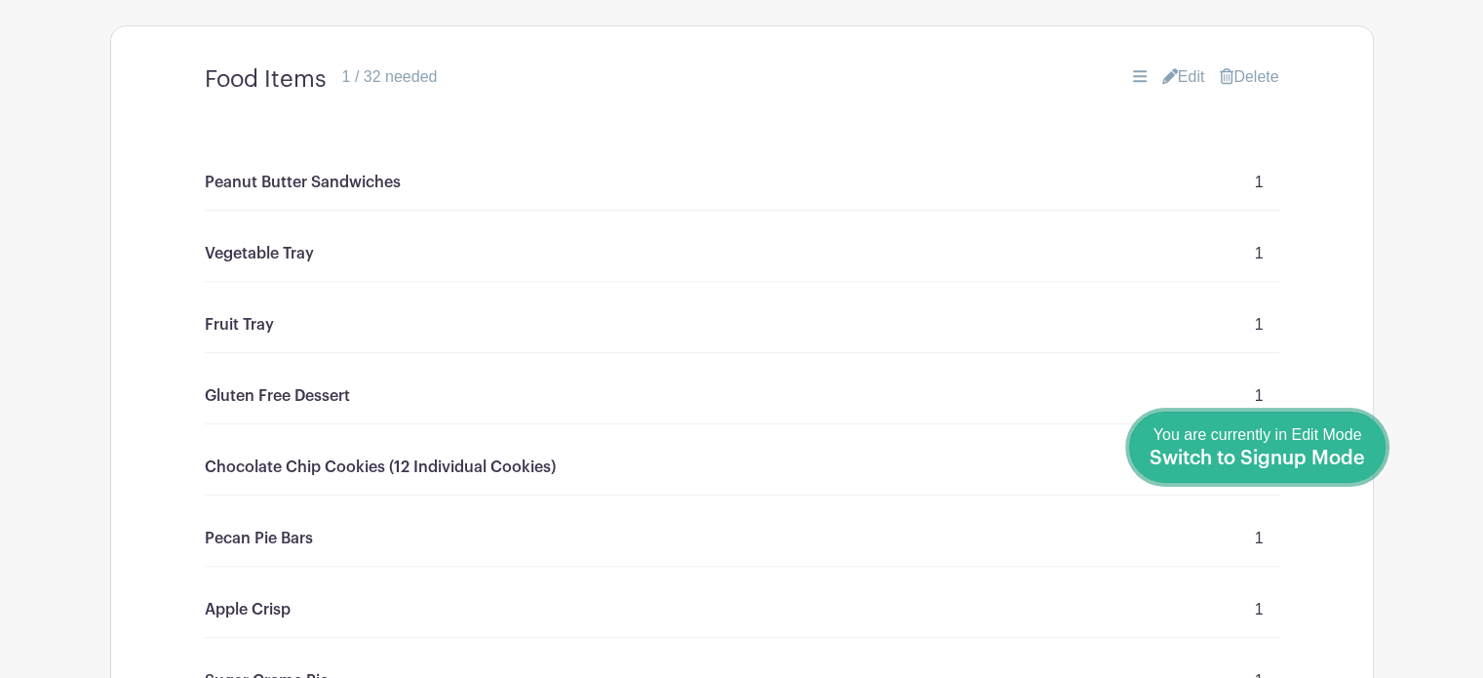
click at [1351, 438] on span "You are currently in Edit Mode Switch to Signup Mode" at bounding box center [1258, 446] width 216 height 41
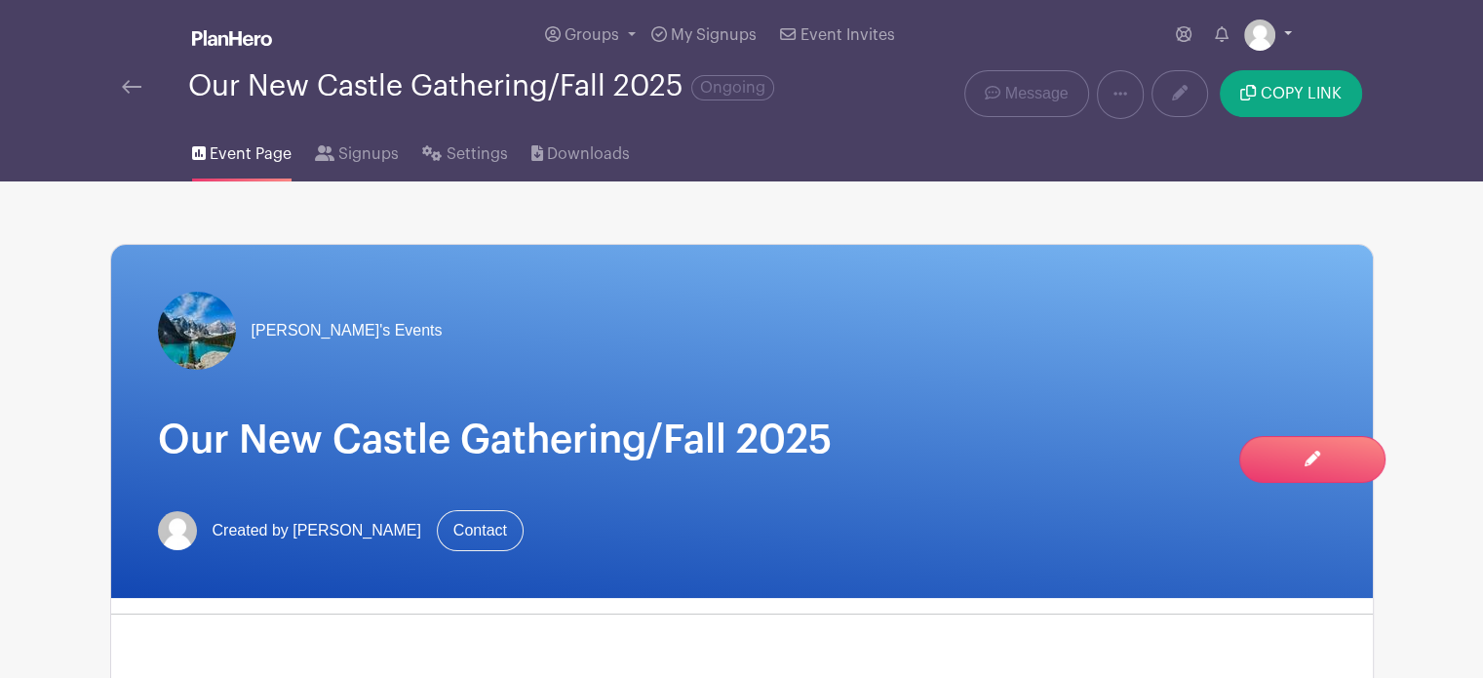
click at [1279, 29] on link at bounding box center [1269, 35] width 48 height 31
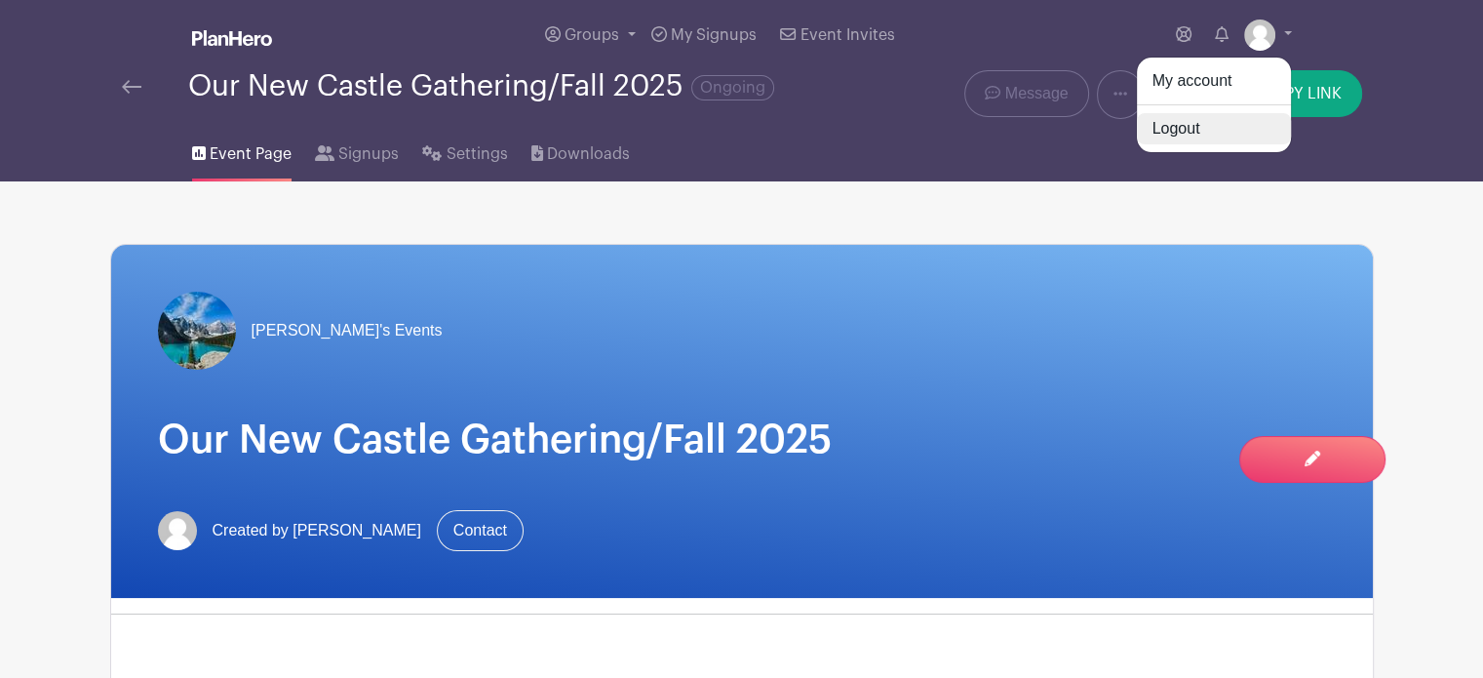
click at [1186, 126] on link "Logout" at bounding box center [1214, 128] width 154 height 31
